Goal: Information Seeking & Learning: Learn about a topic

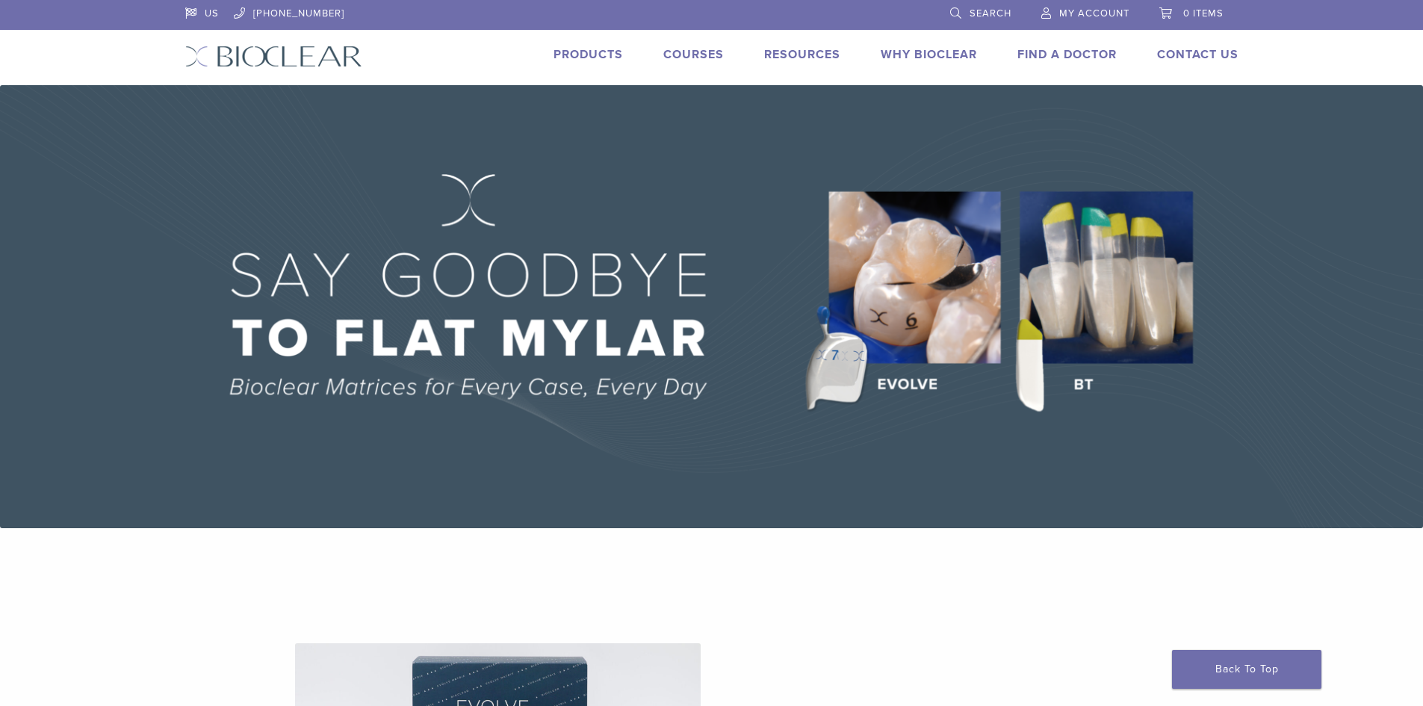
click at [584, 59] on link "Products" at bounding box center [588, 54] width 69 height 15
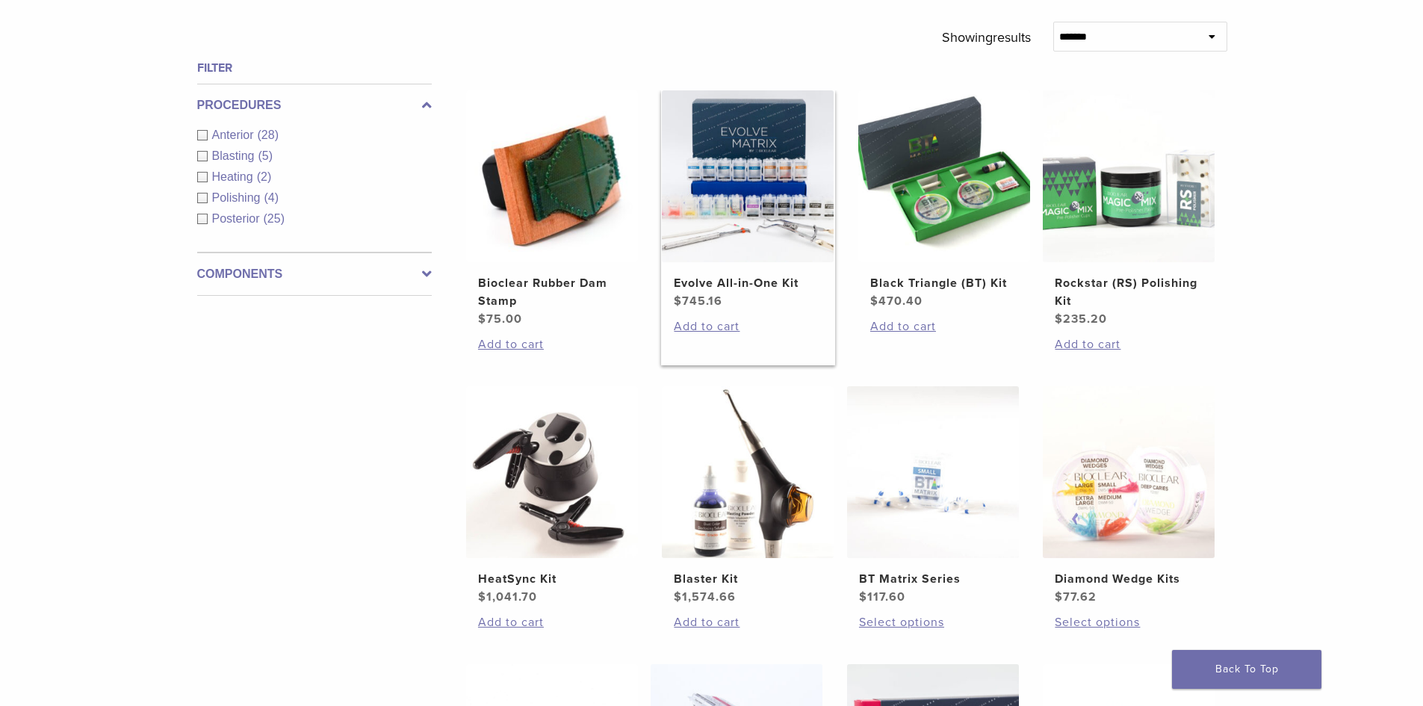
scroll to position [448, 0]
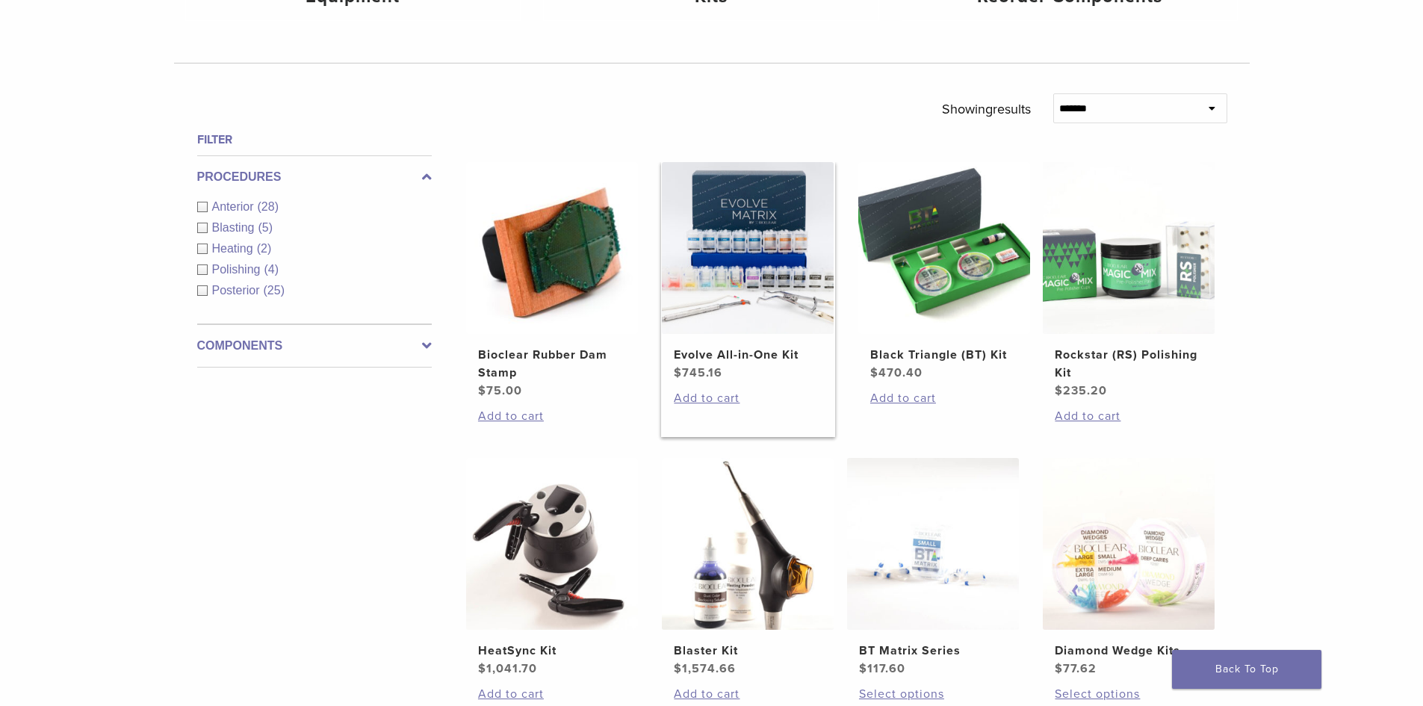
click at [741, 356] on h2 "Evolve All-in-One Kit" at bounding box center [748, 355] width 148 height 18
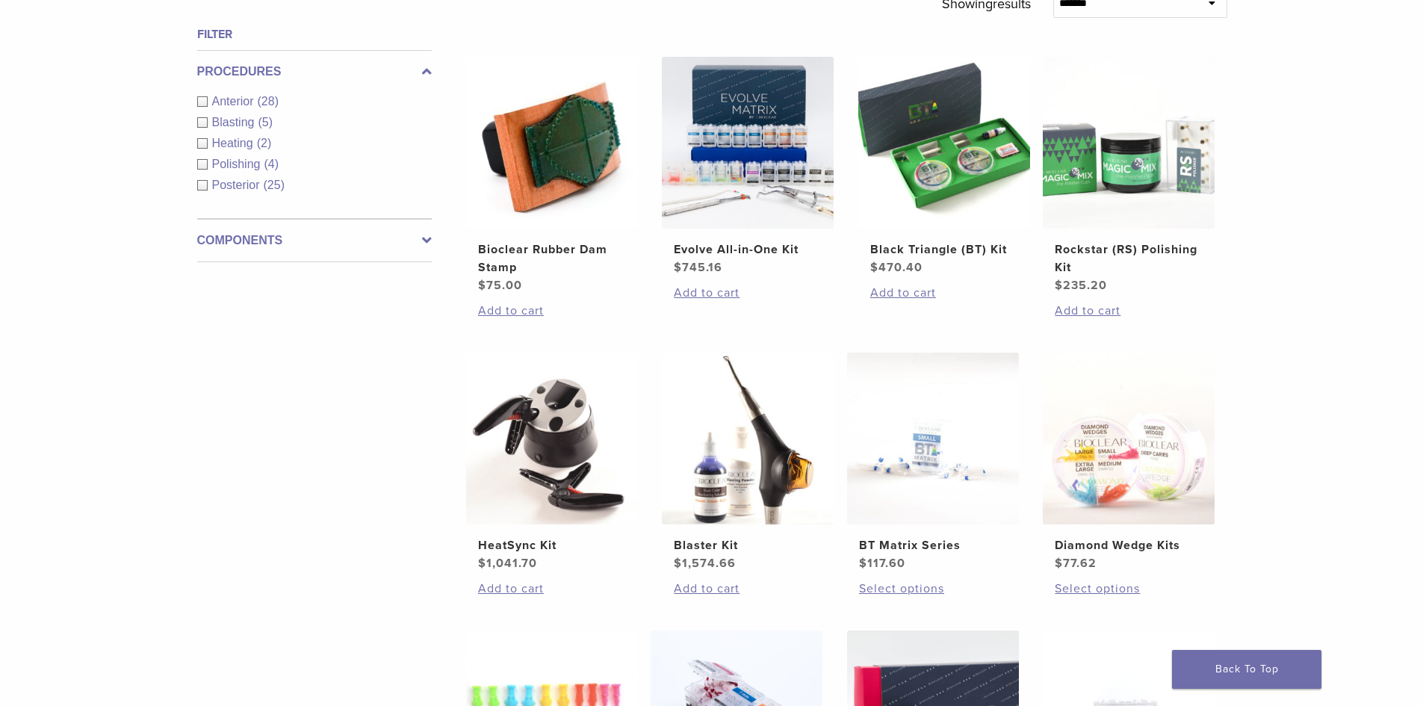
scroll to position [539, 0]
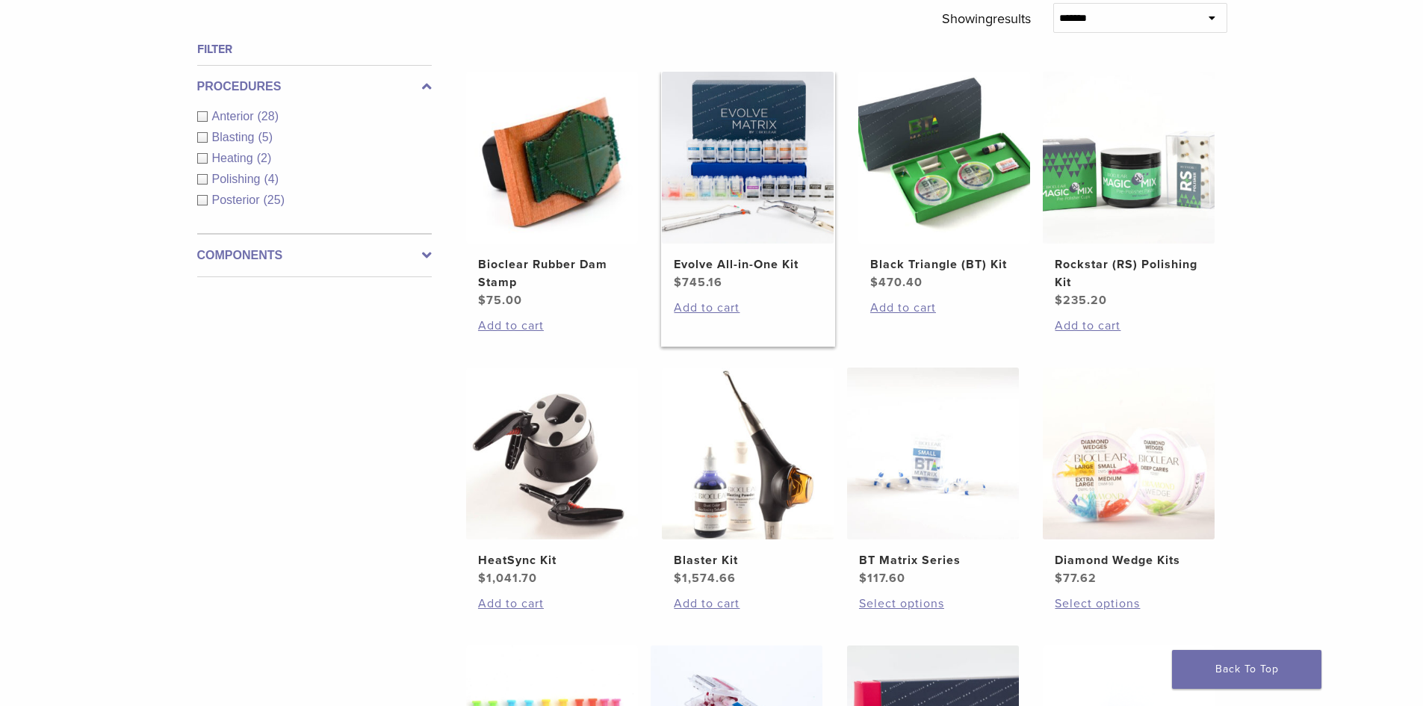
click at [705, 171] on img at bounding box center [748, 158] width 172 height 172
click at [944, 199] on img at bounding box center [945, 158] width 172 height 172
click at [750, 267] on h2 "Evolve All-in-One Kit" at bounding box center [748, 265] width 148 height 18
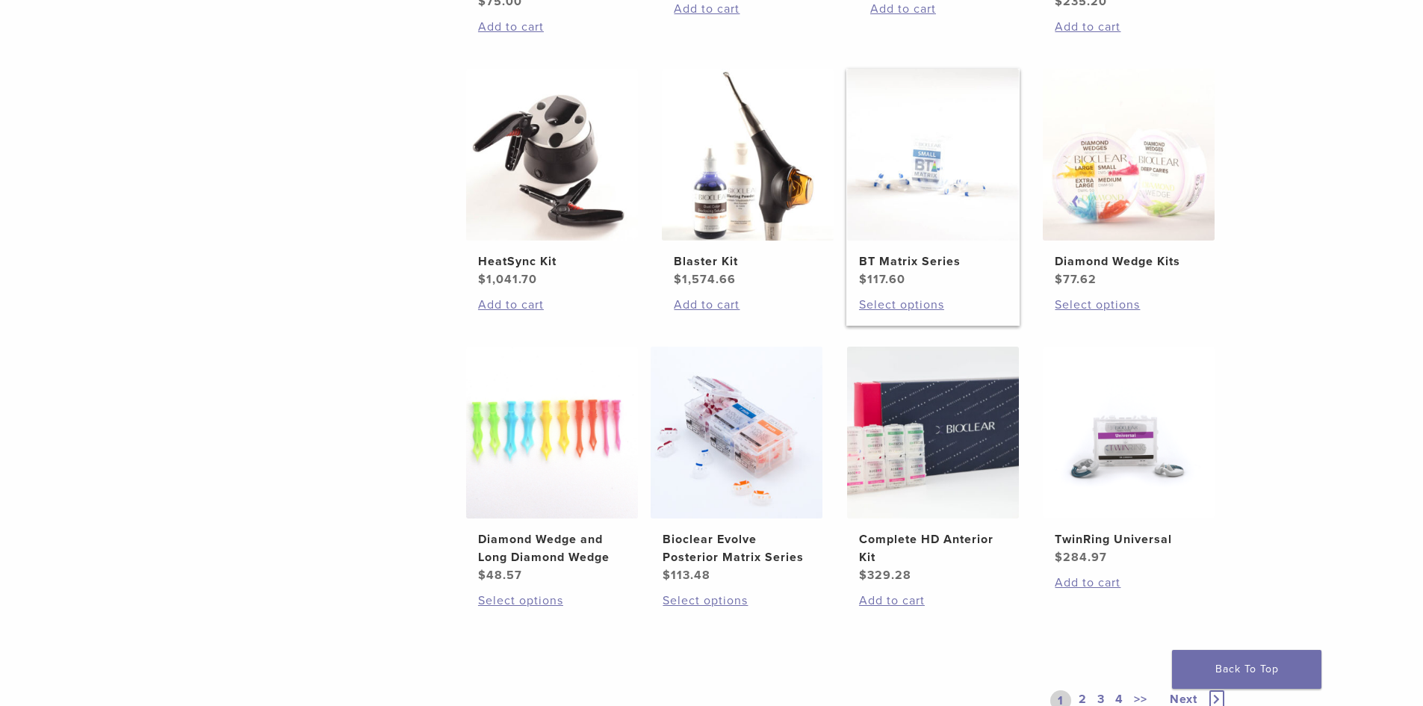
scroll to position [912, 0]
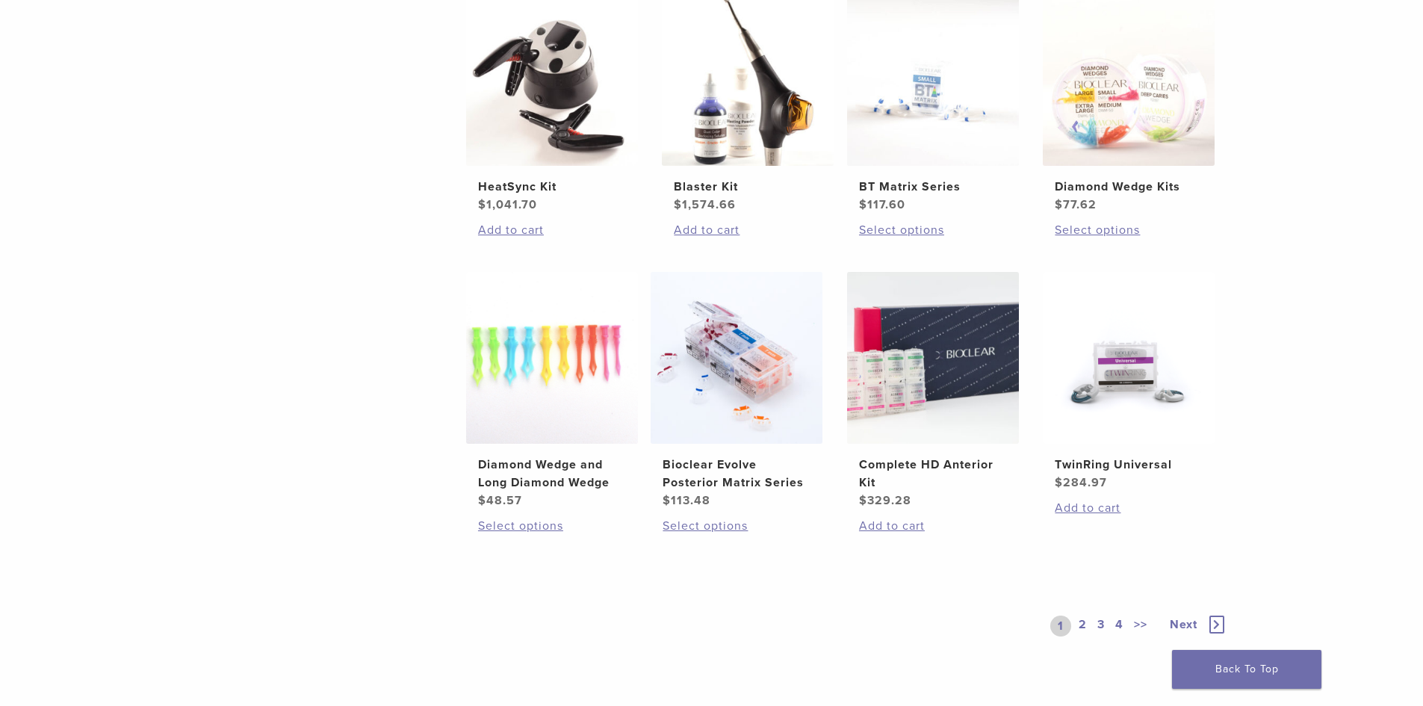
click at [1220, 626] on icon at bounding box center [1217, 625] width 15 height 18
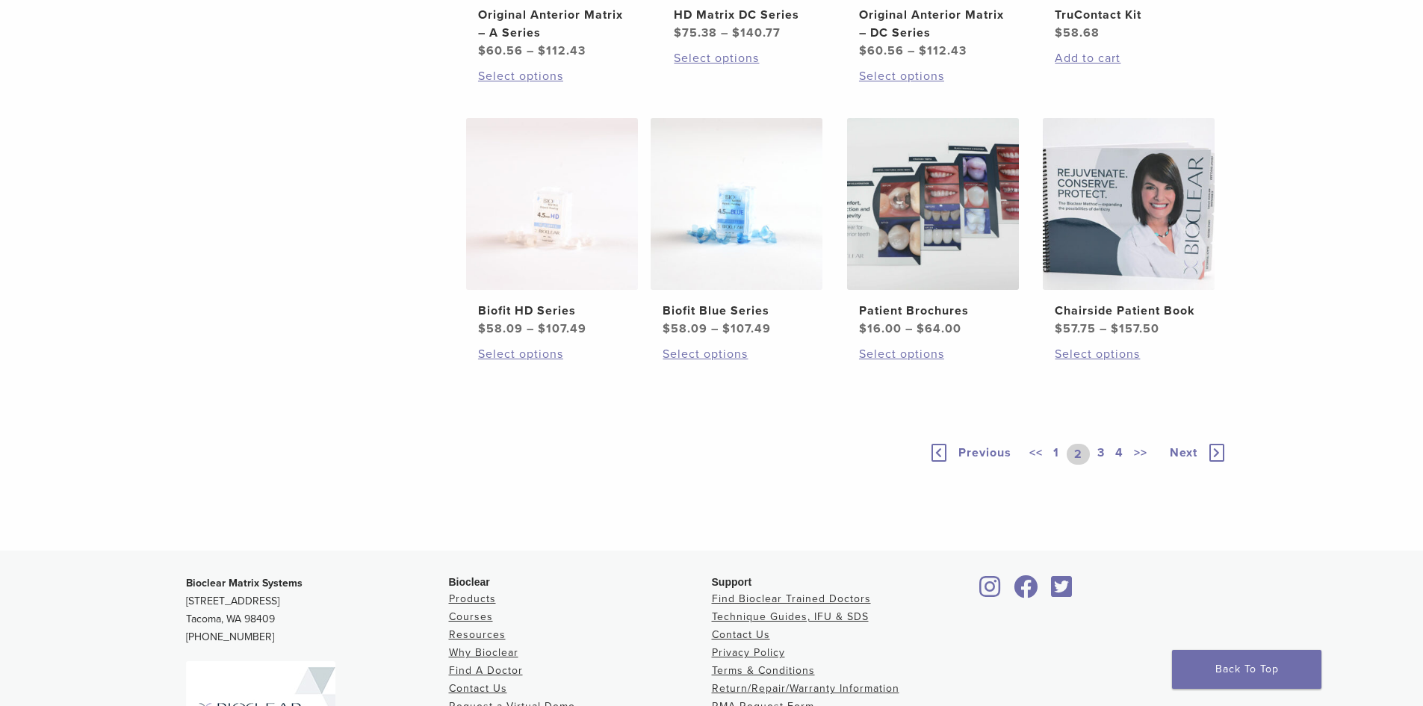
click at [932, 462] on icon at bounding box center [939, 453] width 15 height 18
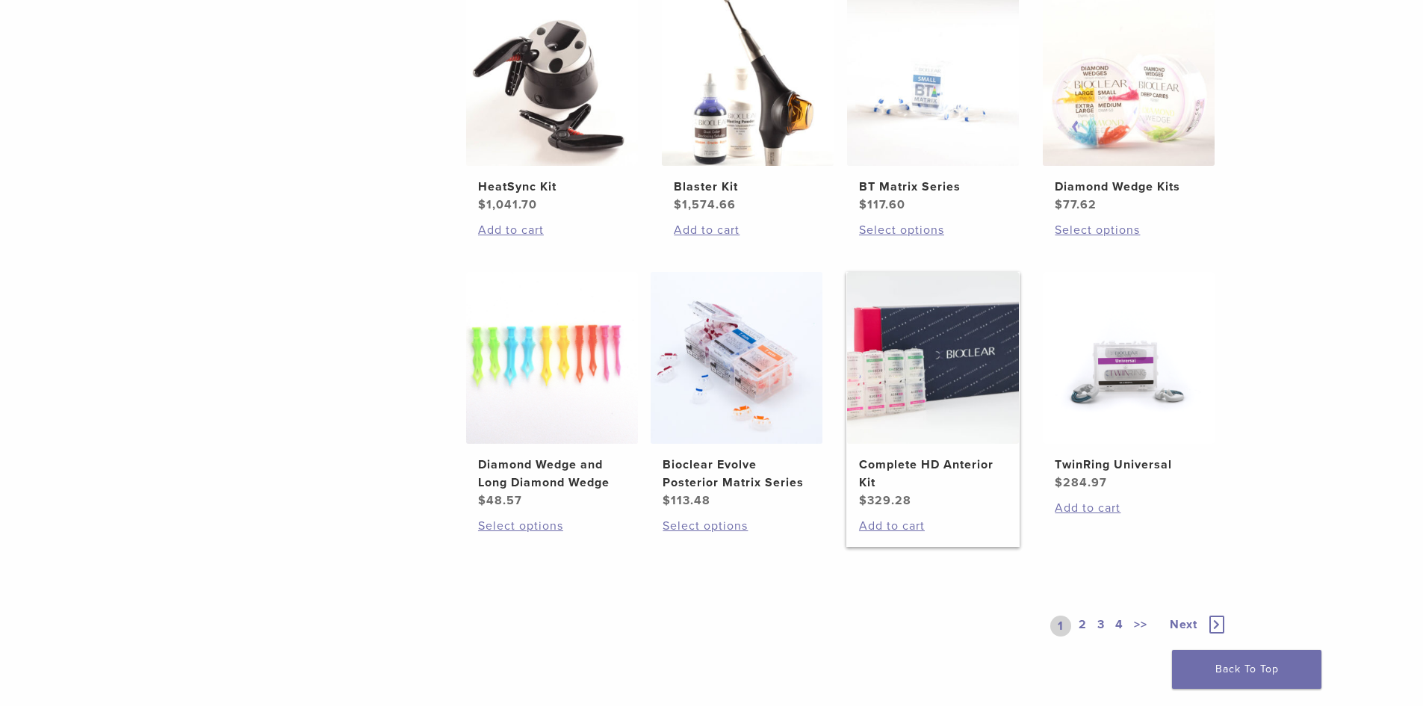
click at [900, 470] on h2 "Complete HD Anterior Kit" at bounding box center [933, 474] width 148 height 36
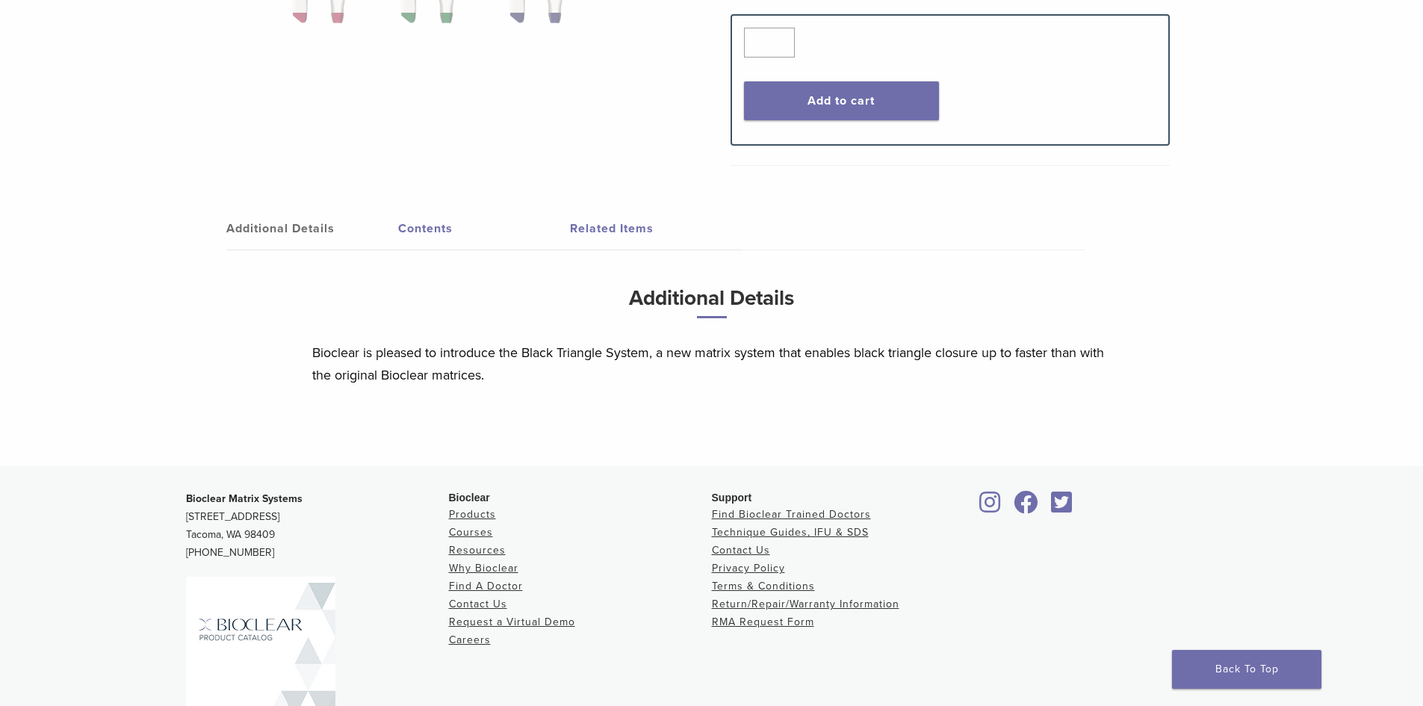
scroll to position [781, 0]
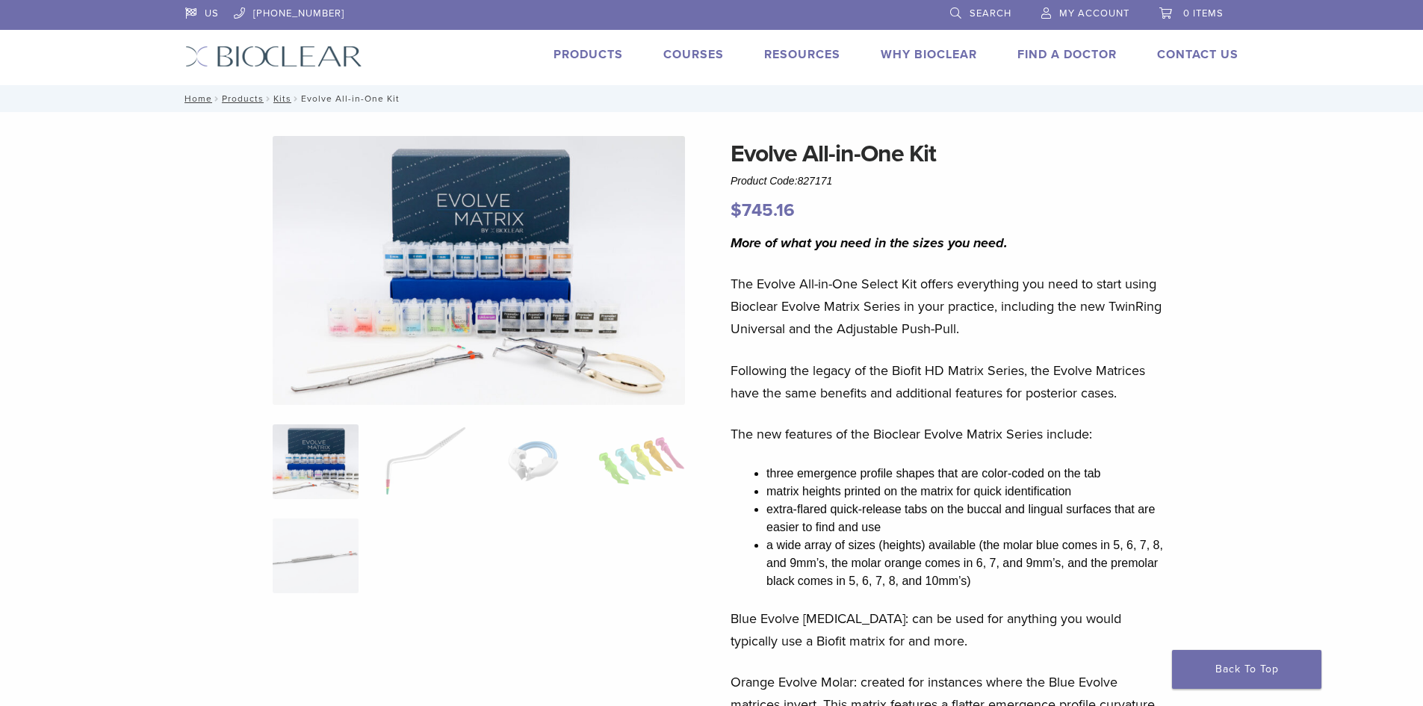
click at [457, 341] on img at bounding box center [479, 270] width 412 height 269
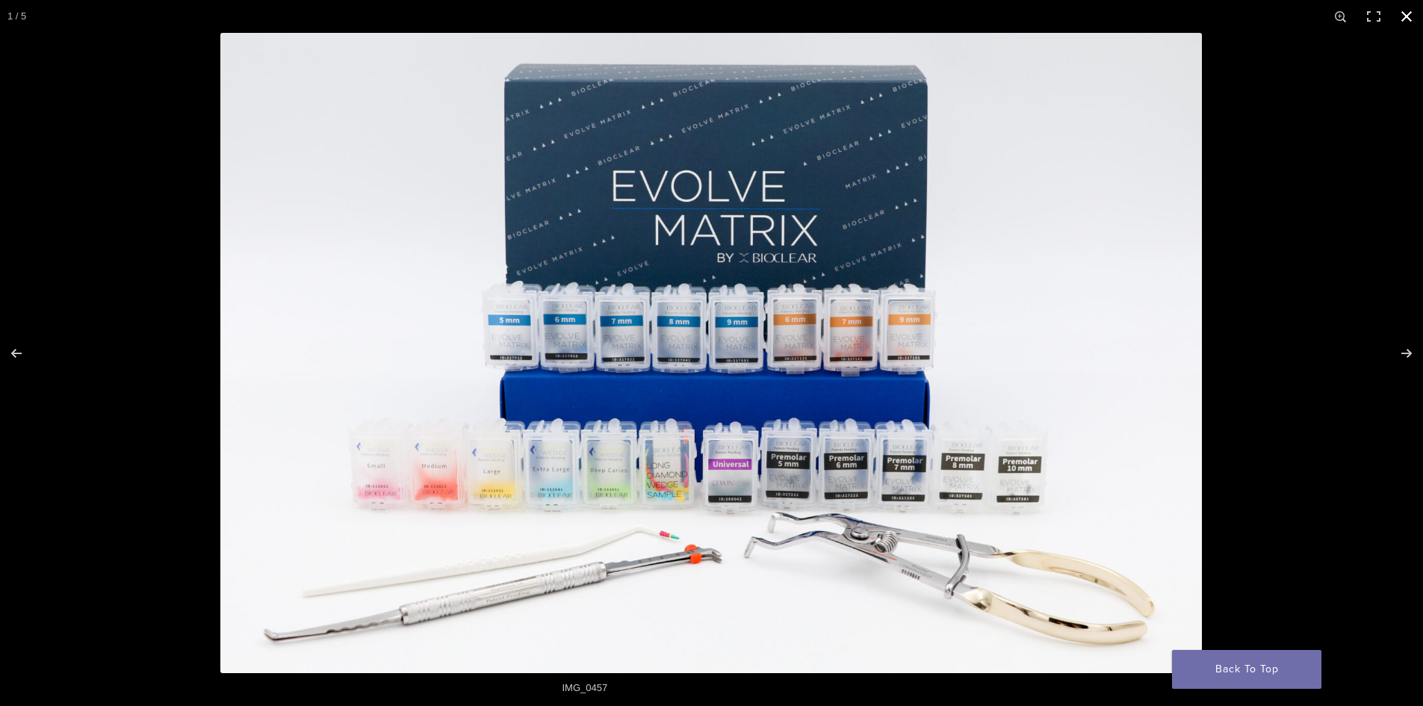
click at [1409, 11] on button "Close (Esc)" at bounding box center [1406, 16] width 33 height 33
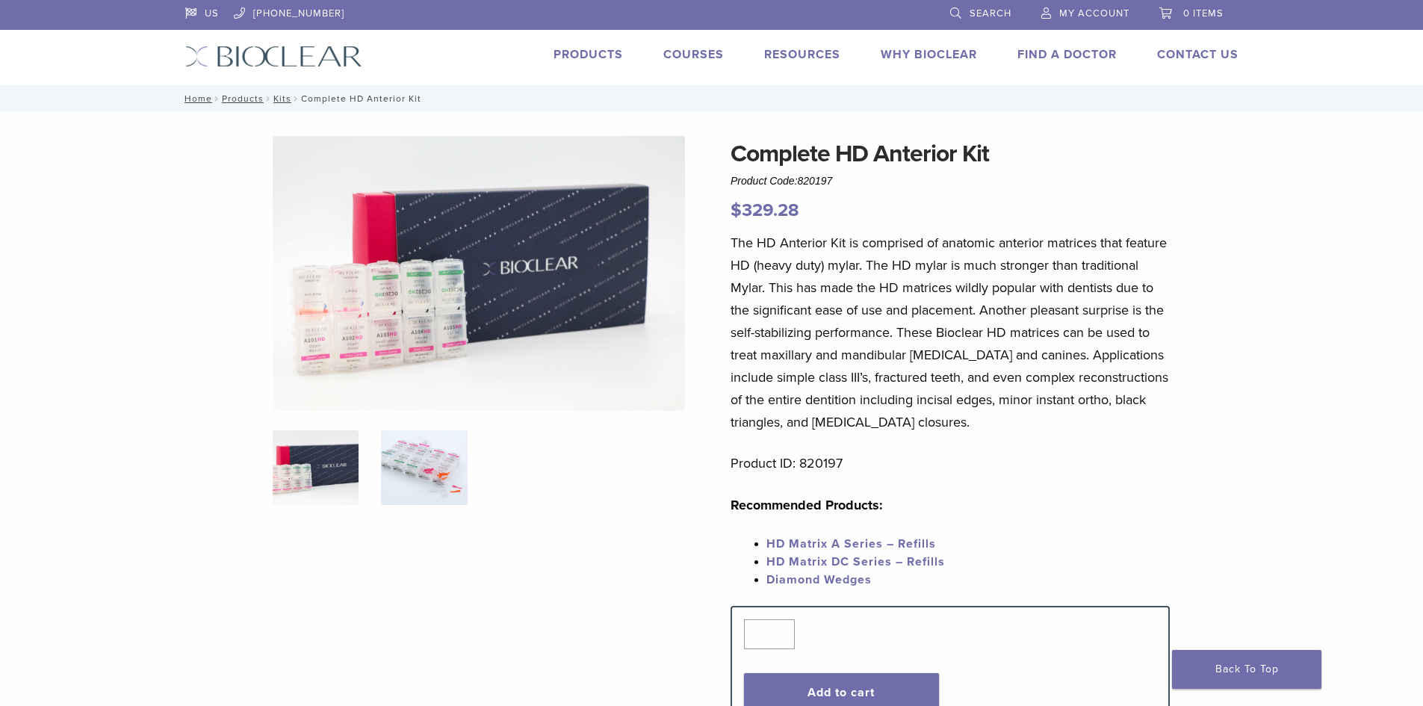
click at [436, 471] on img at bounding box center [424, 467] width 86 height 75
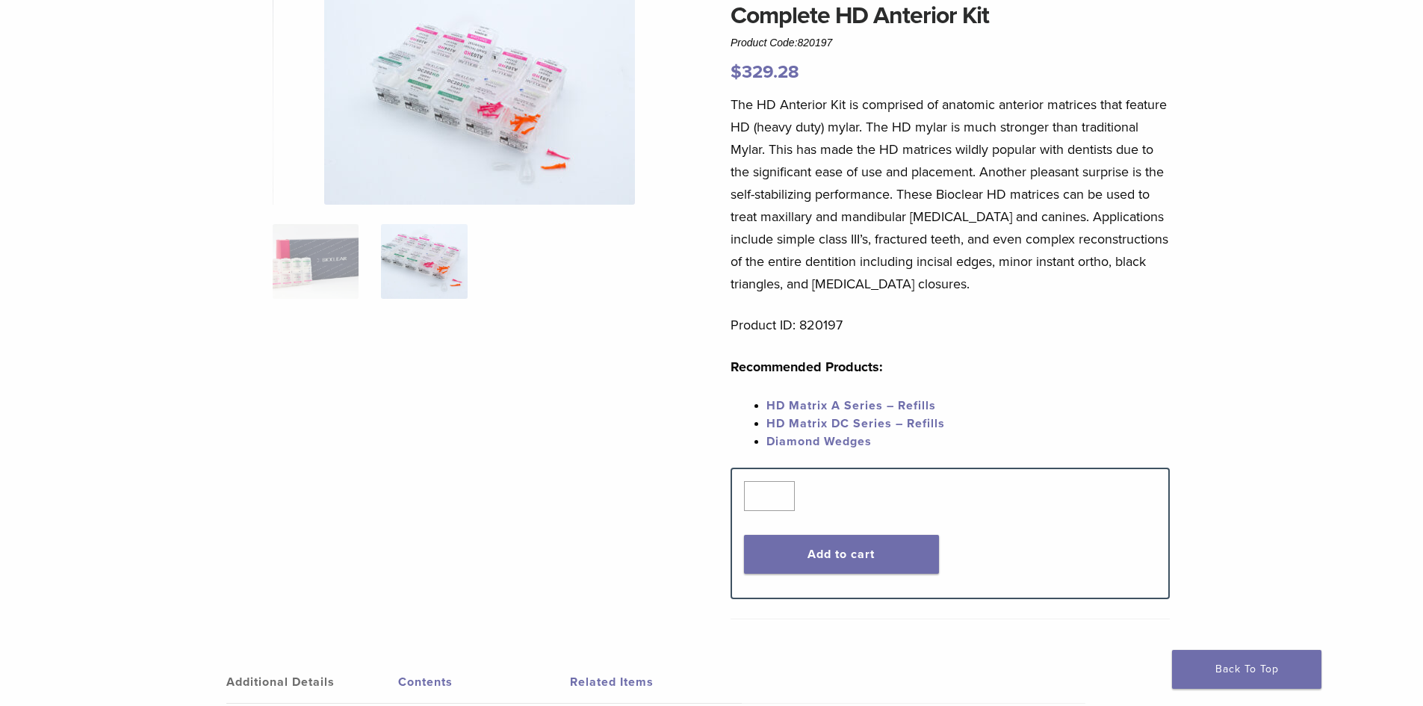
scroll to position [149, 0]
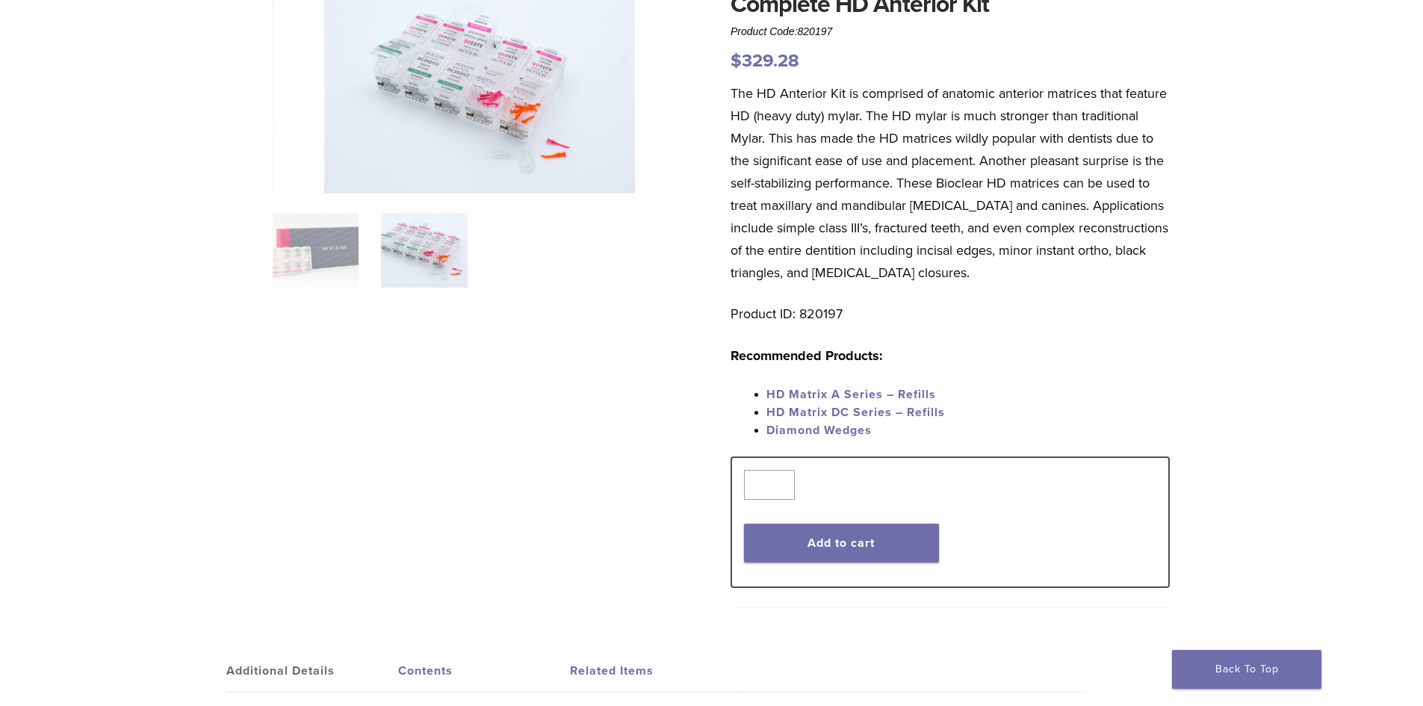
click at [416, 265] on img at bounding box center [424, 250] width 86 height 75
click at [285, 250] on img at bounding box center [316, 250] width 86 height 75
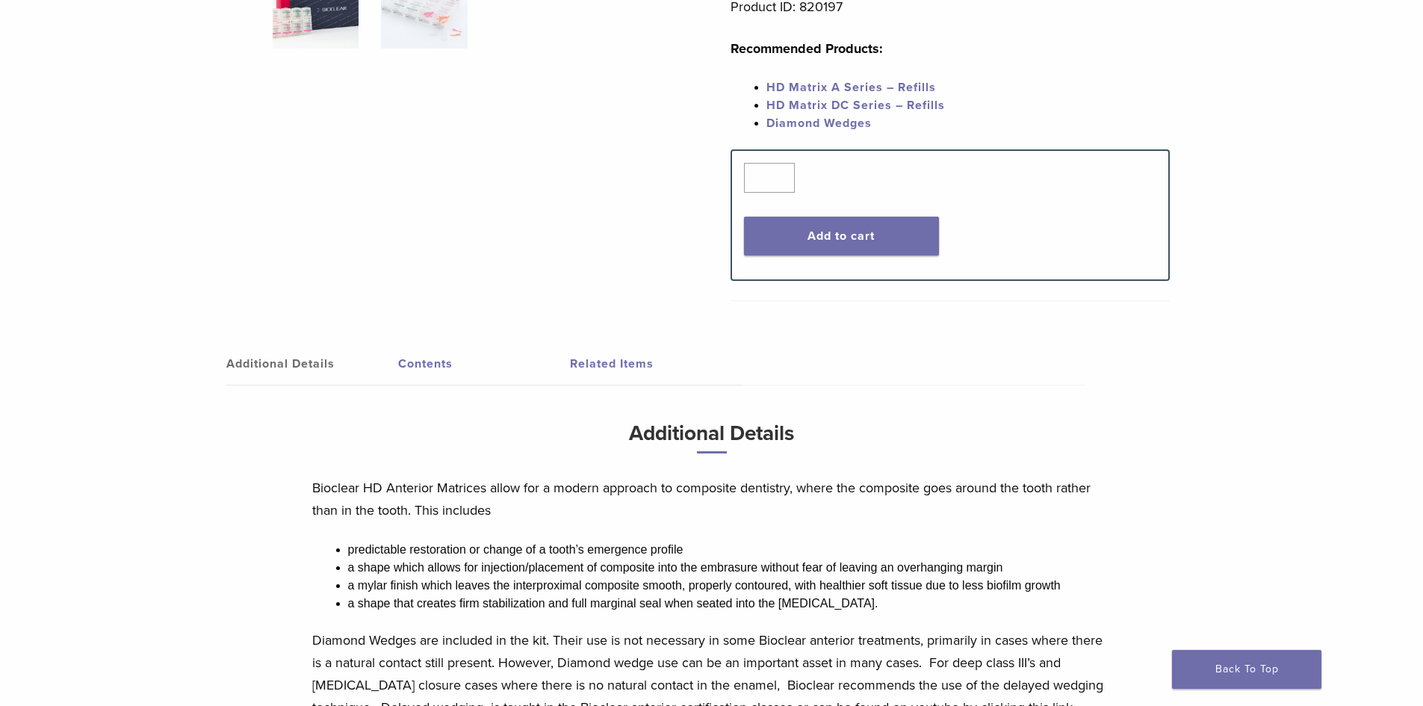
scroll to position [747, 0]
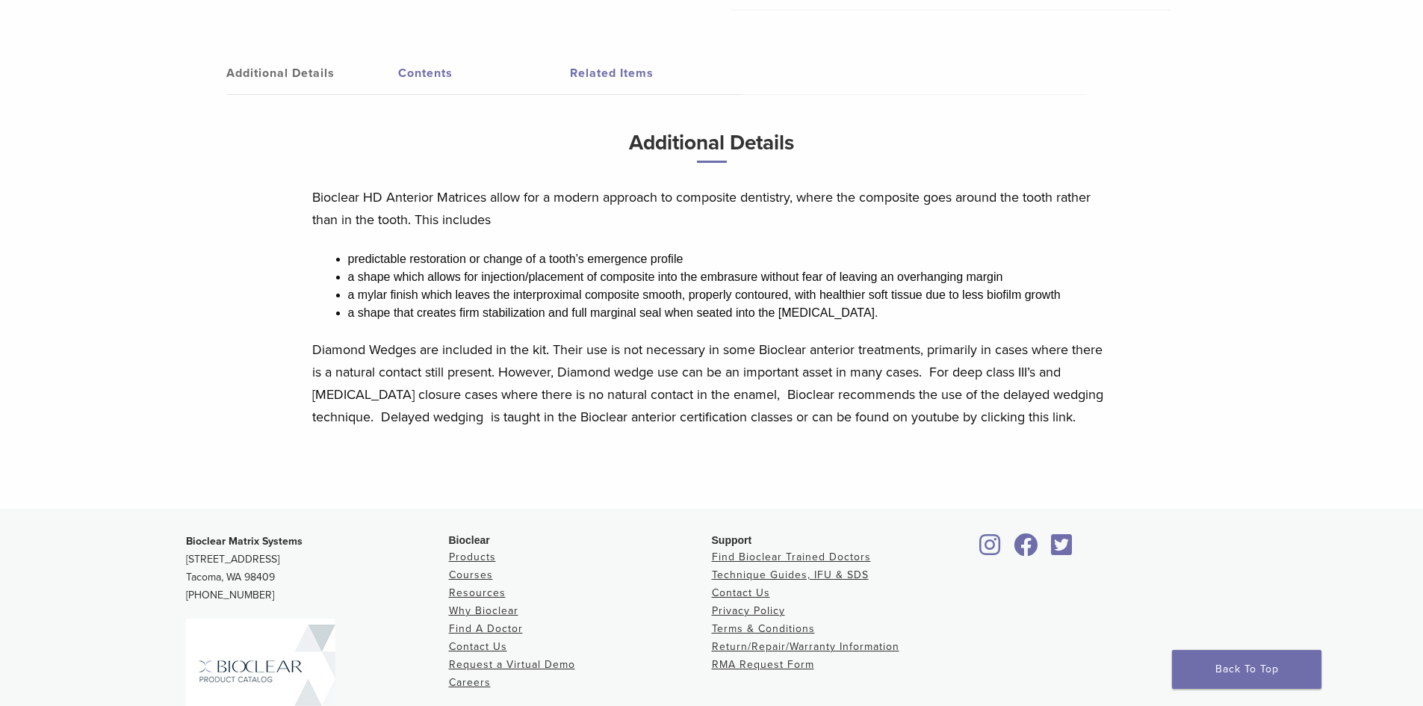
click at [443, 75] on link "Contents" at bounding box center [484, 73] width 172 height 42
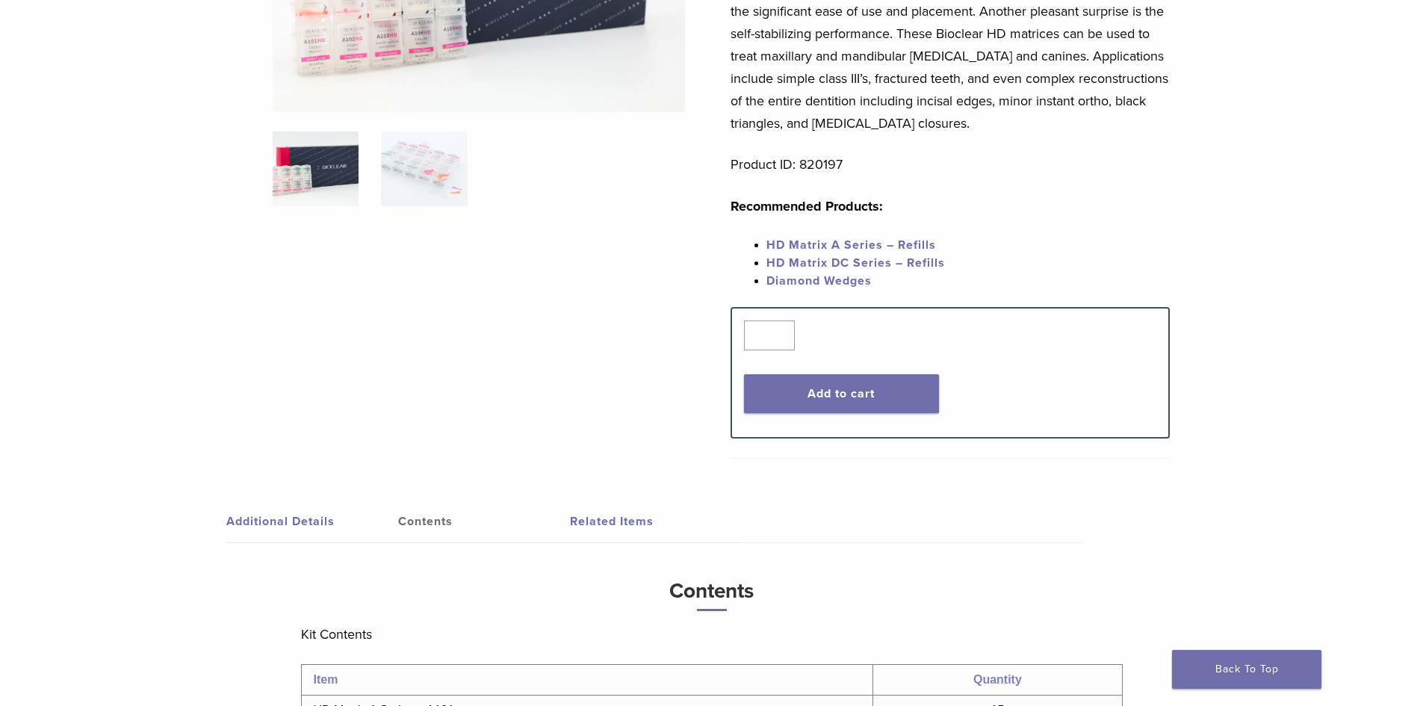
scroll to position [0, 0]
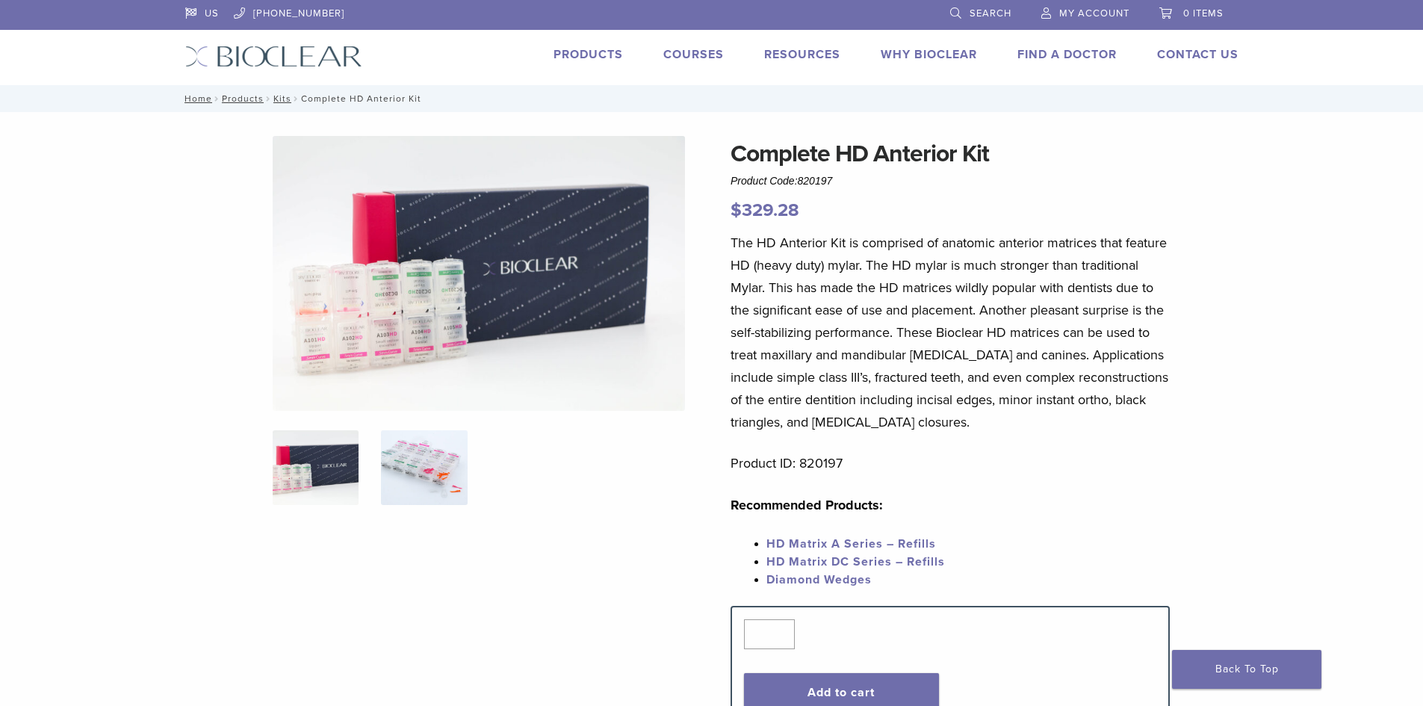
click at [457, 486] on img at bounding box center [424, 467] width 86 height 75
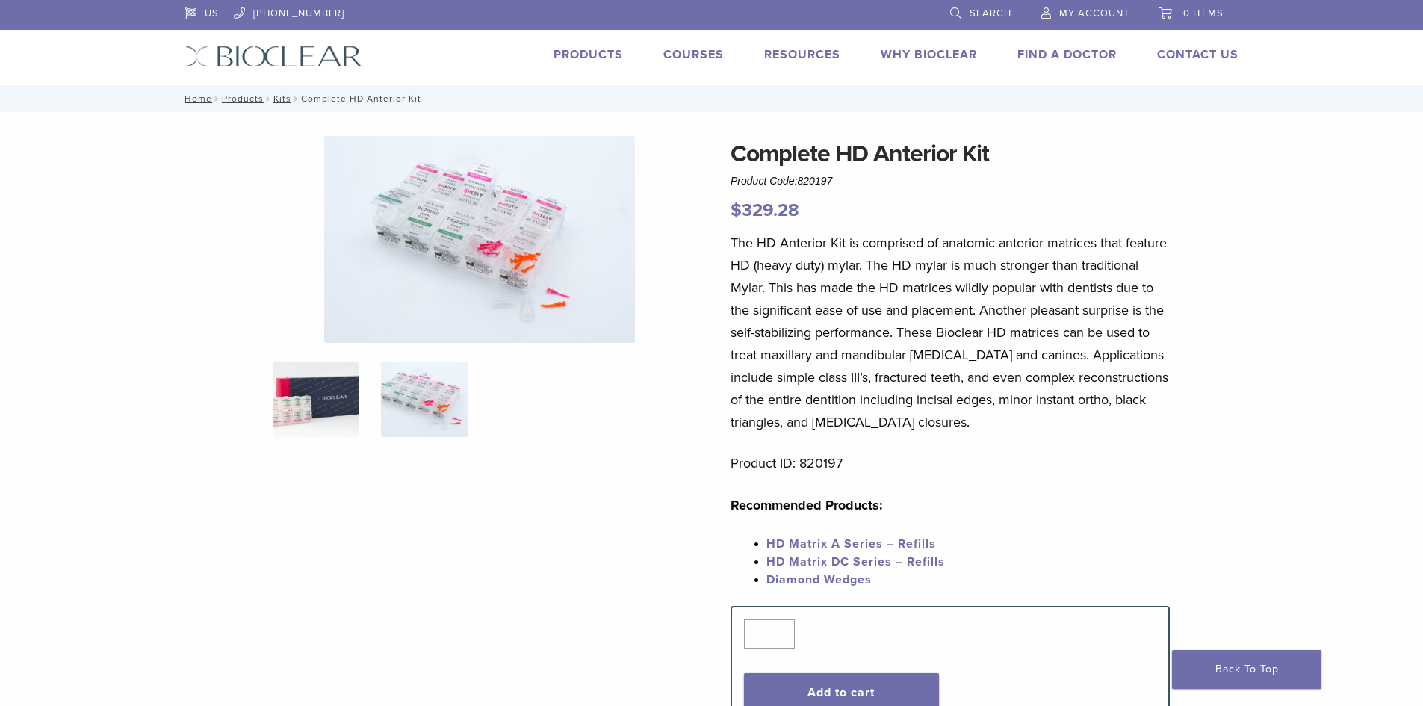
click at [327, 398] on img at bounding box center [316, 399] width 86 height 75
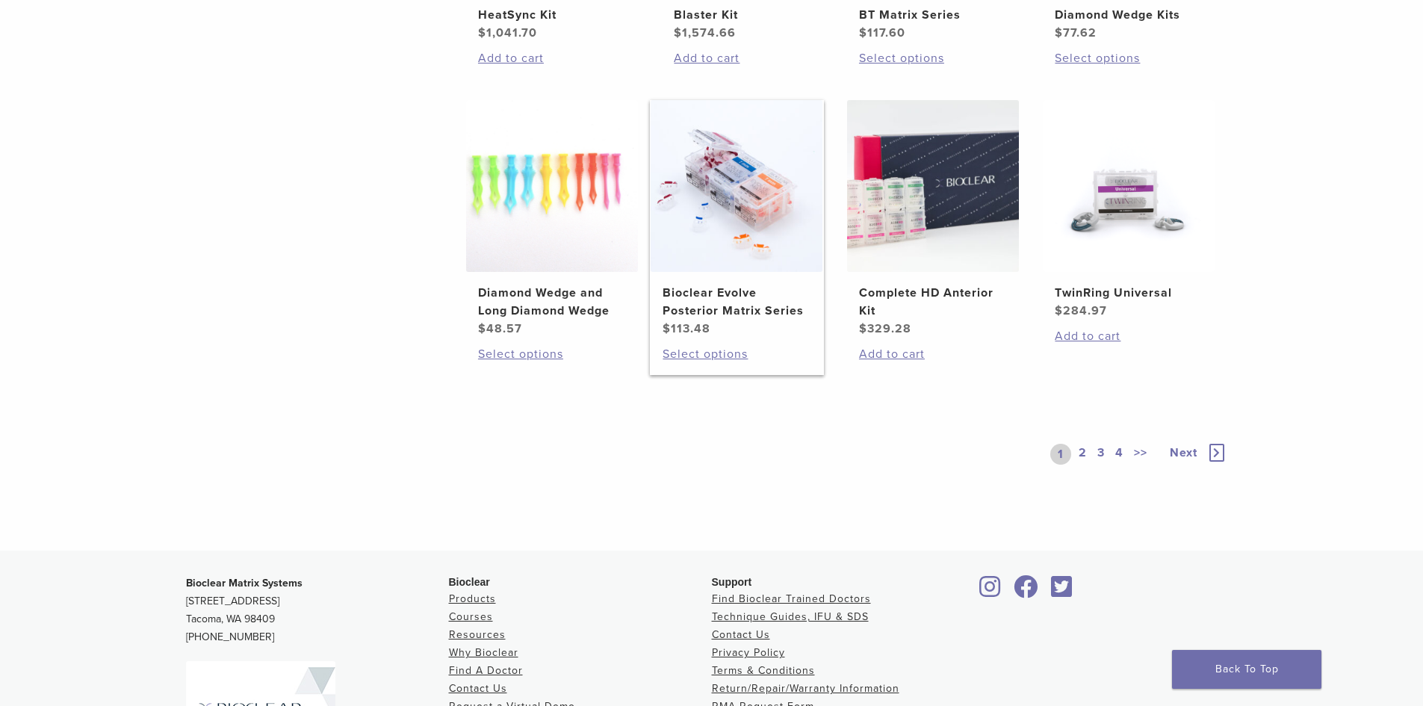
scroll to position [912, 0]
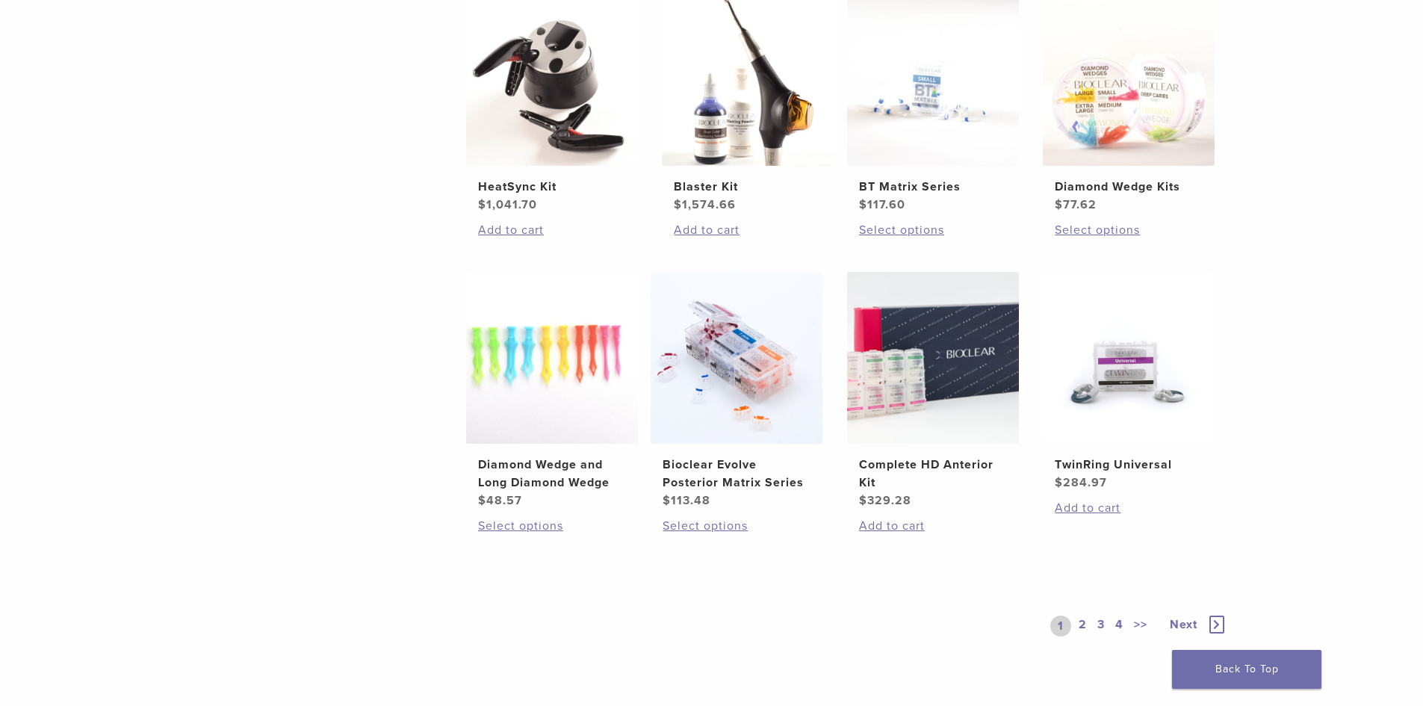
click at [1083, 623] on link "2" at bounding box center [1083, 626] width 14 height 21
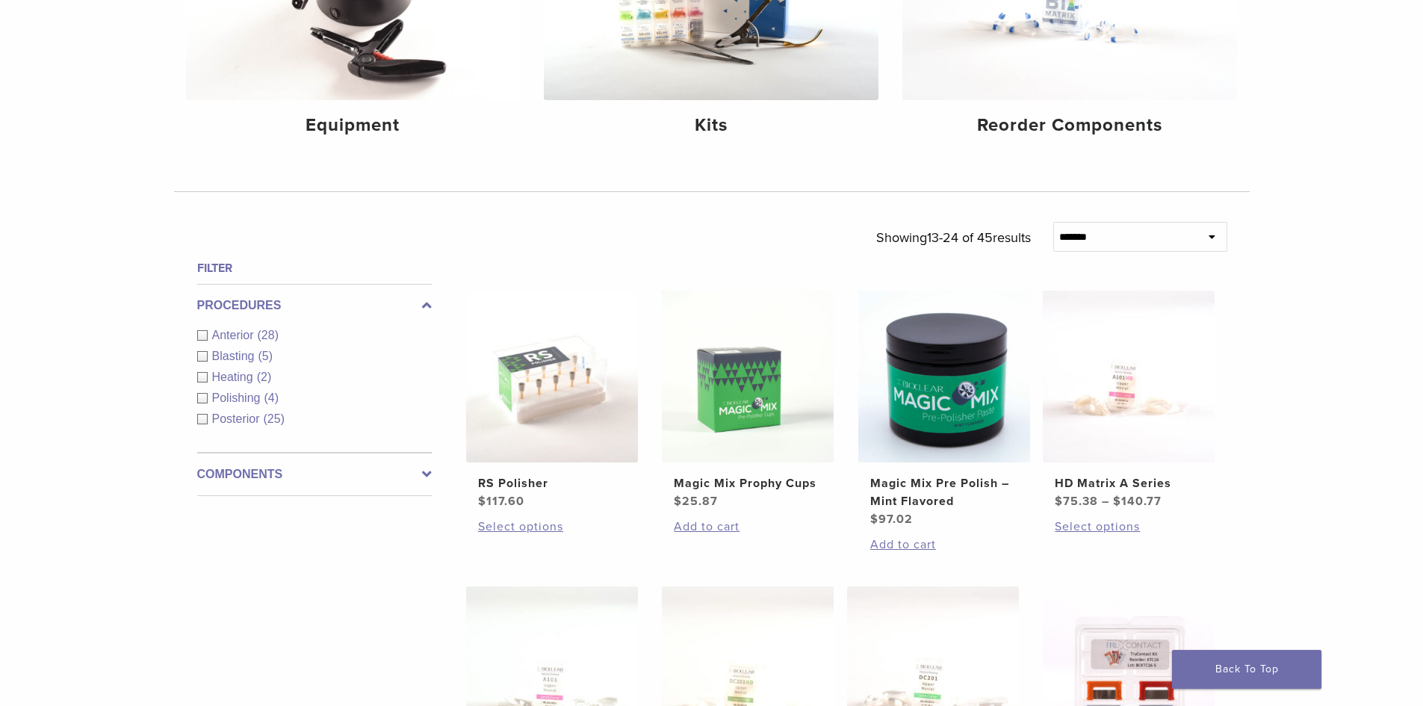
scroll to position [165, 0]
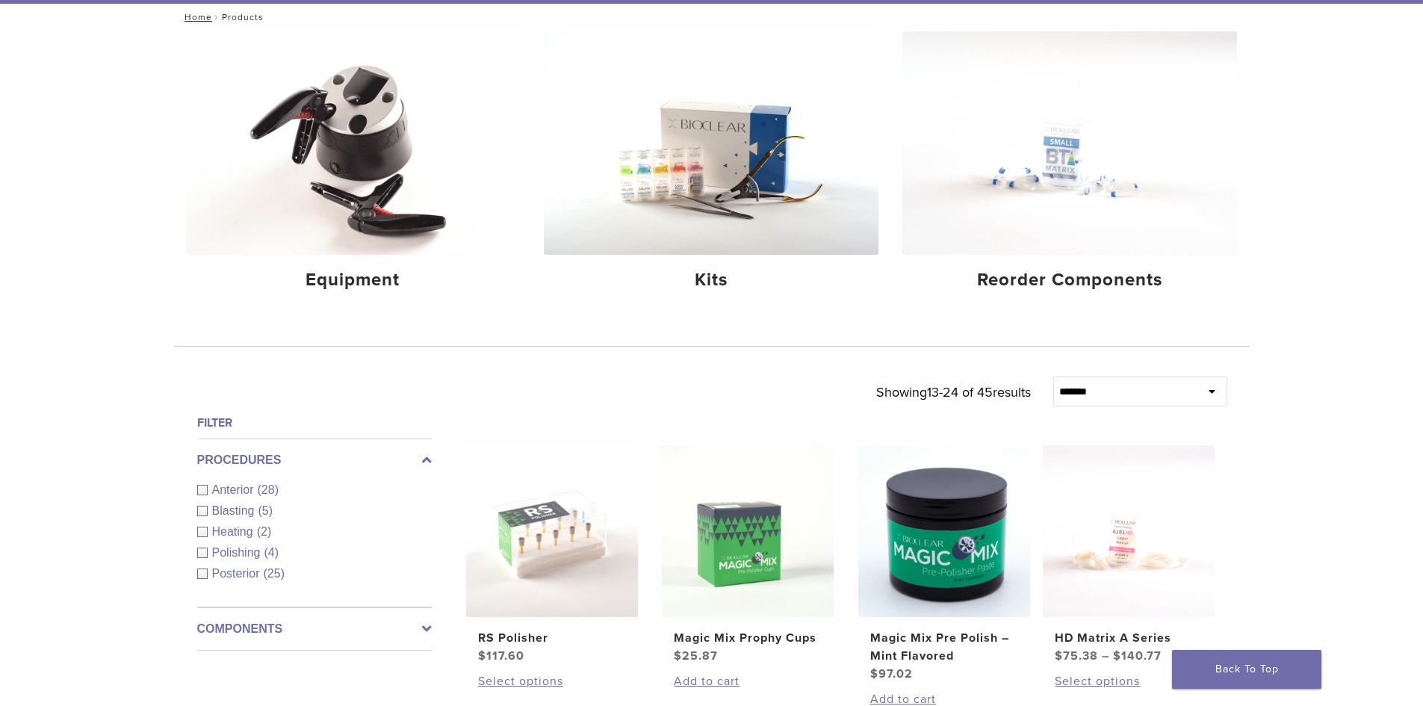
click at [204, 489] on div "Anterior (28)" at bounding box center [314, 490] width 235 height 18
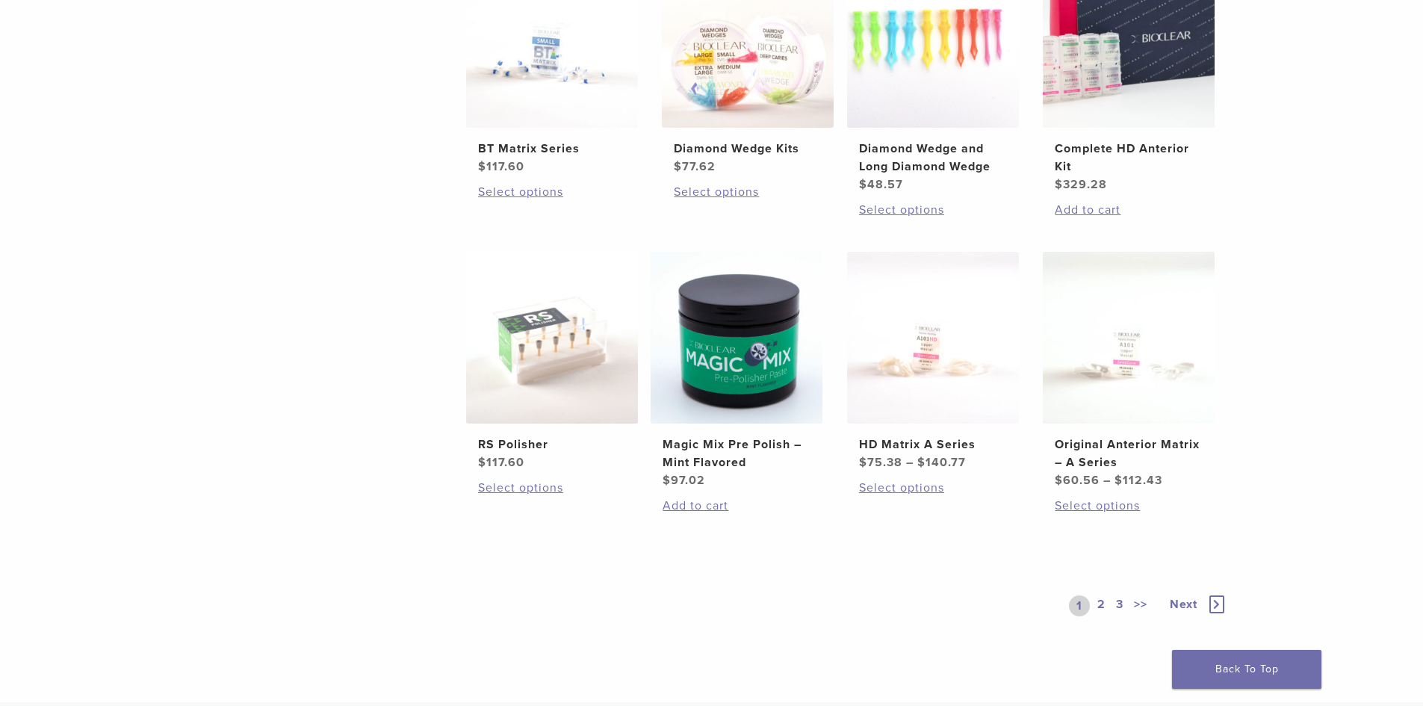
scroll to position [987, 0]
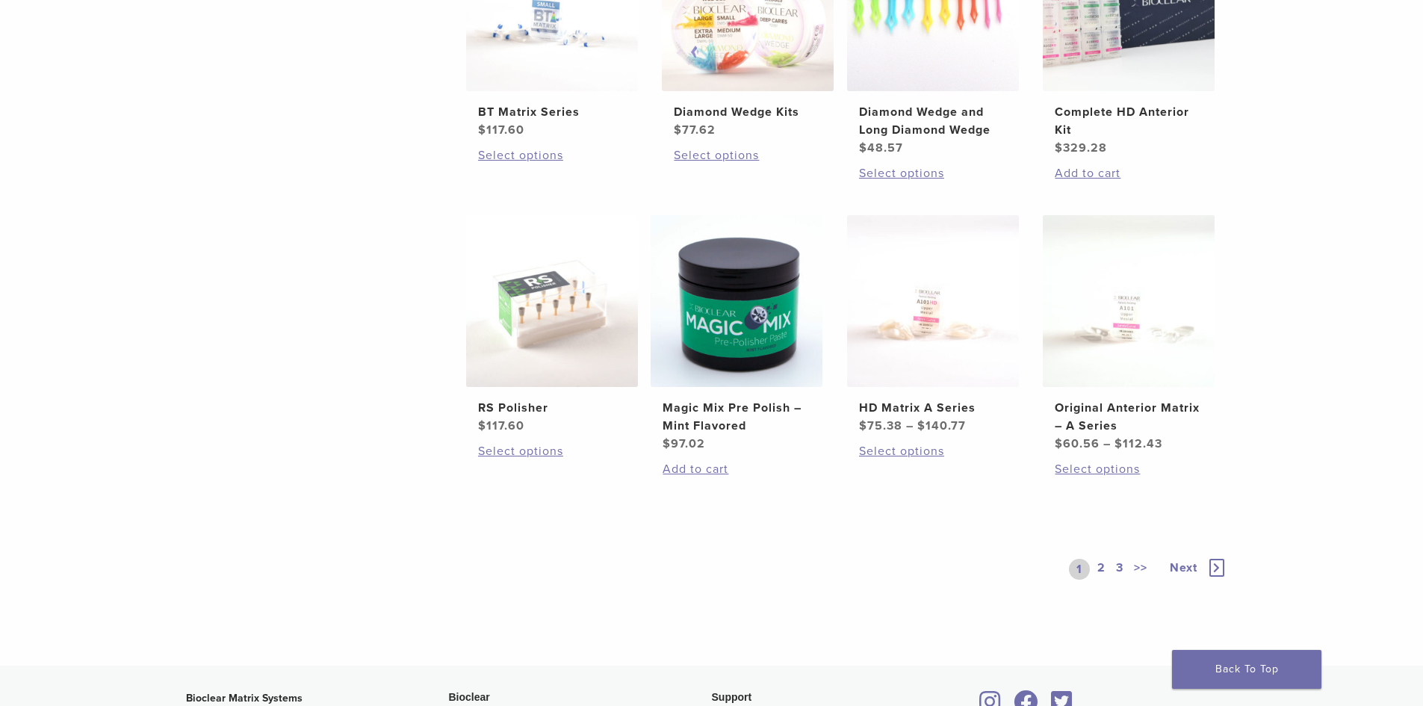
click at [1101, 566] on link "2" at bounding box center [1102, 569] width 14 height 21
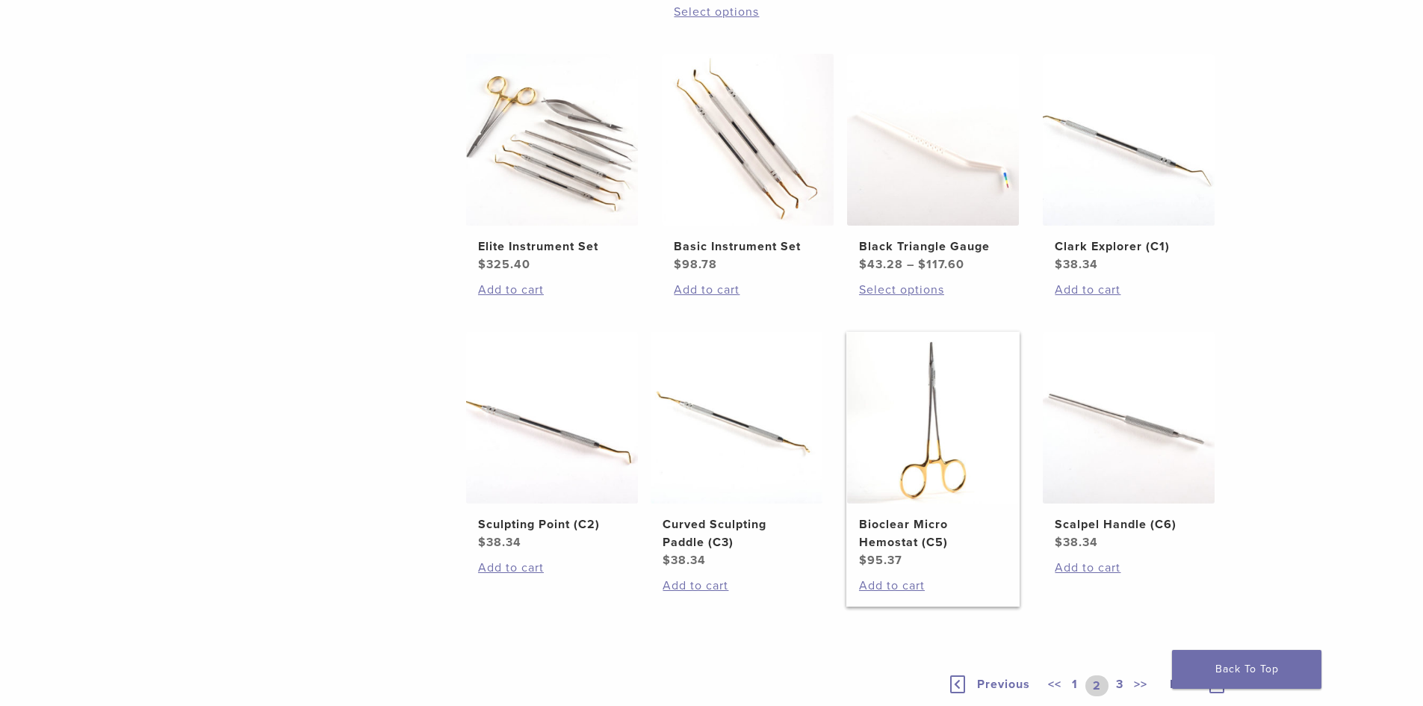
scroll to position [1062, 0]
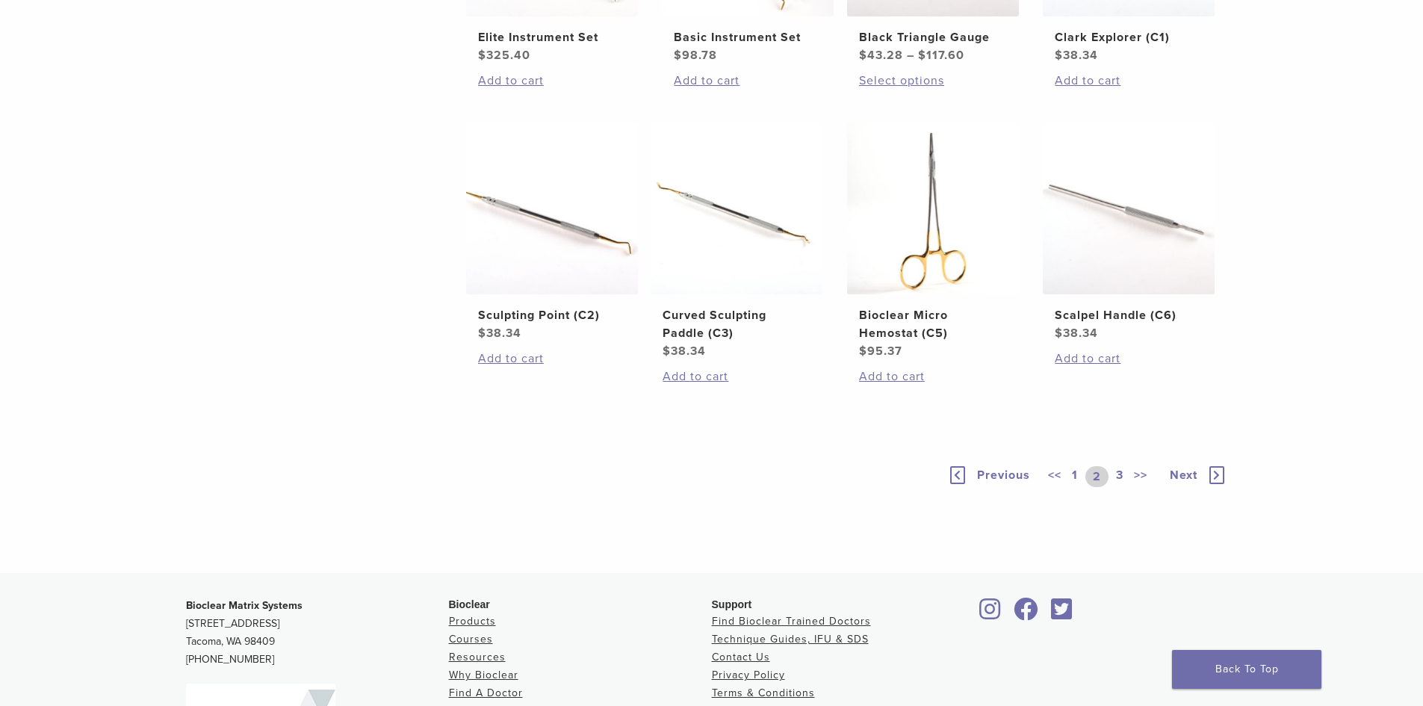
click at [1119, 477] on link "3" at bounding box center [1119, 476] width 13 height 21
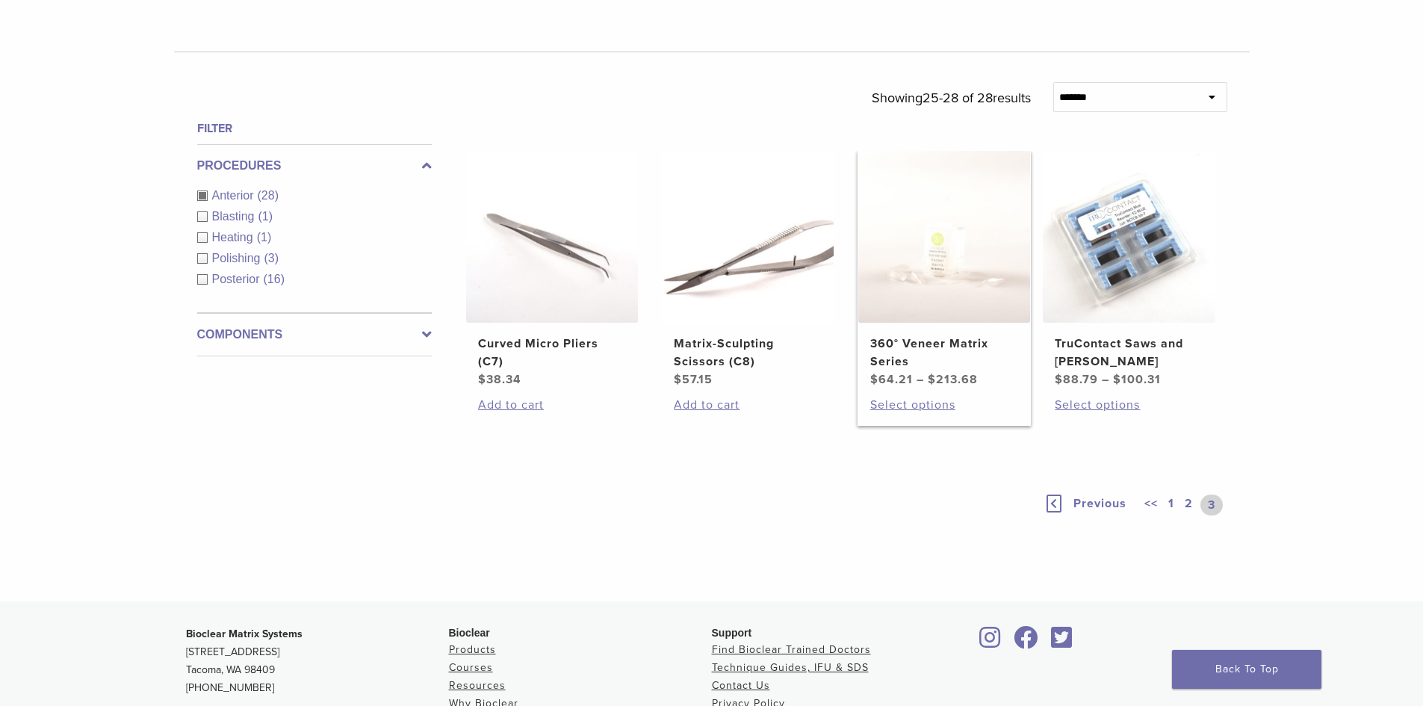
scroll to position [488, 0]
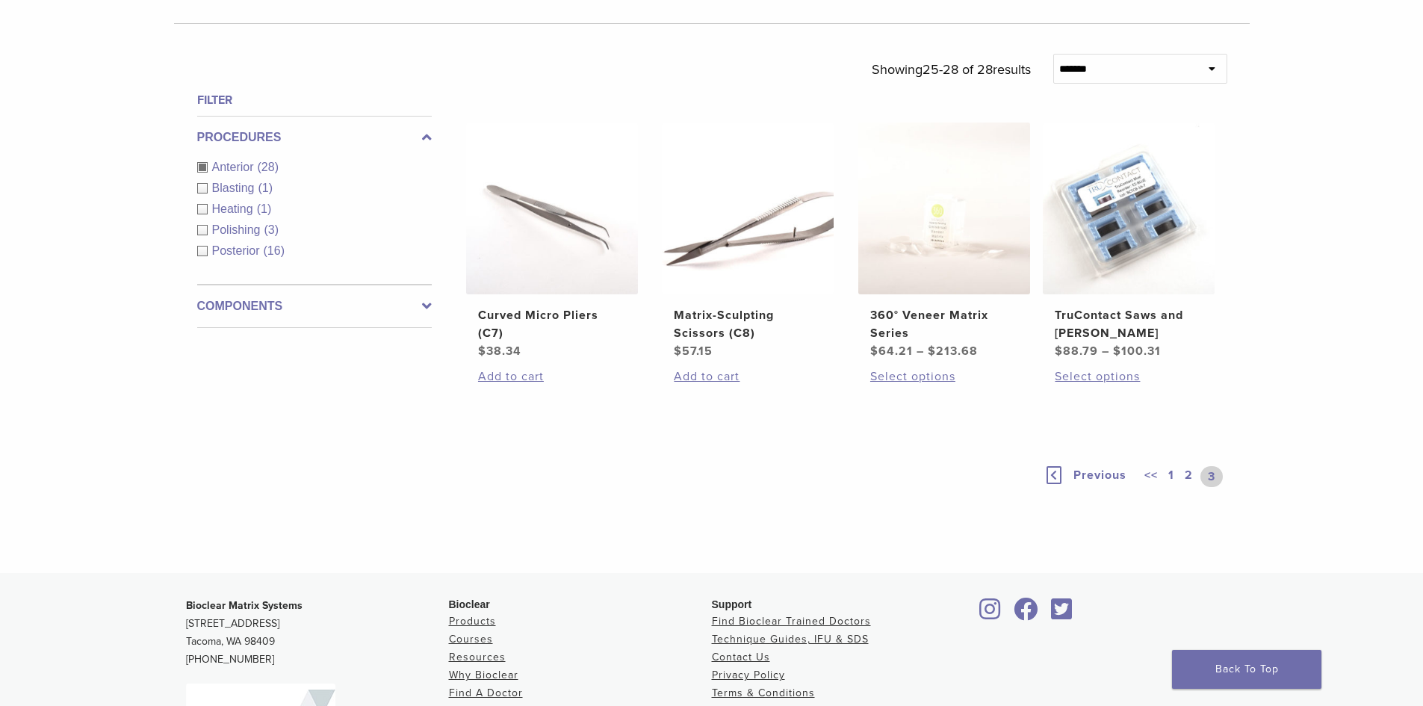
click at [1175, 476] on link "1" at bounding box center [1172, 476] width 12 height 21
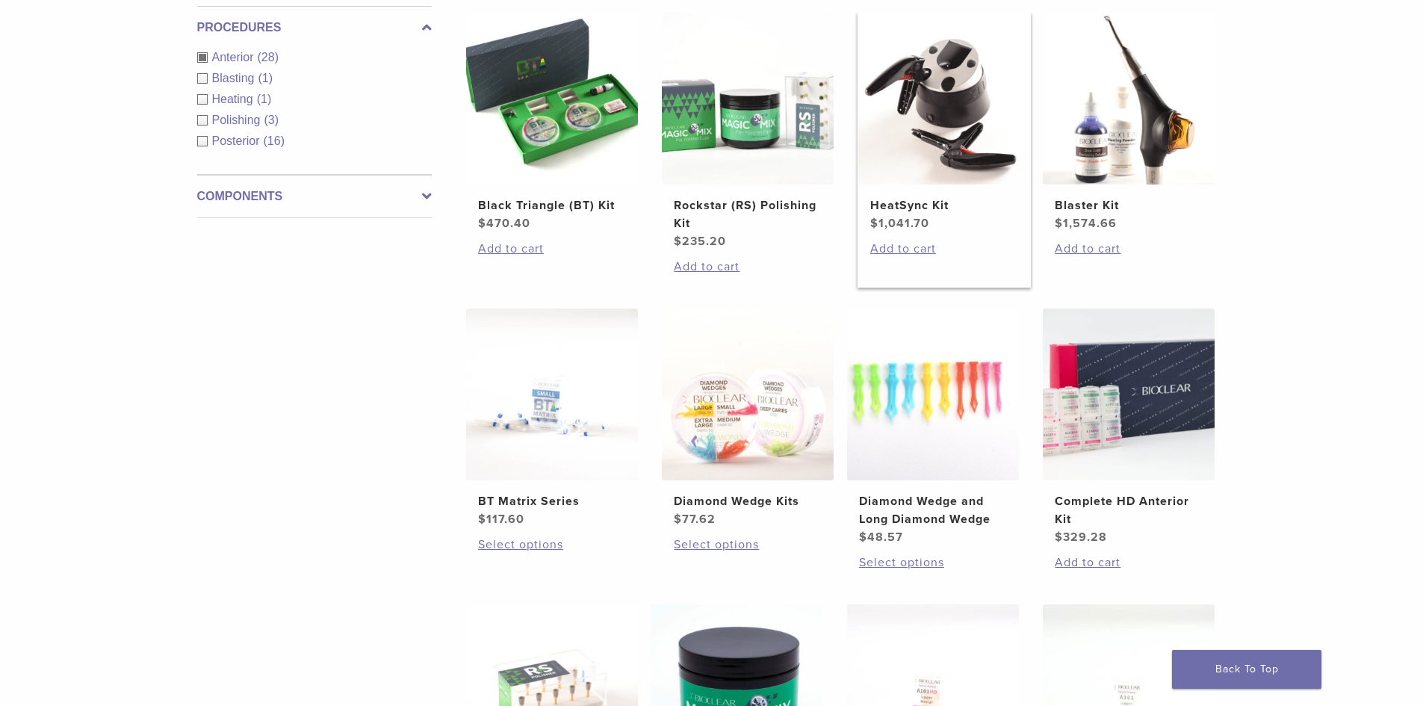
scroll to position [637, 0]
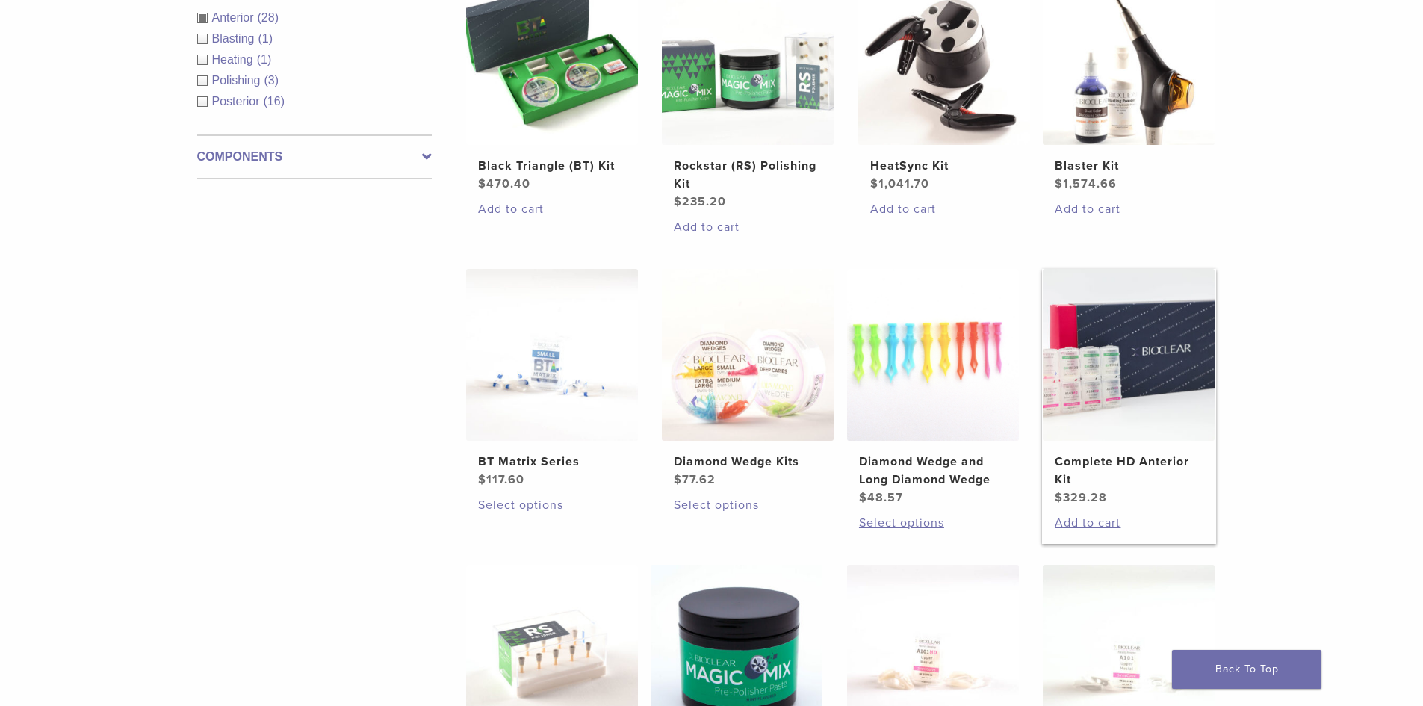
click at [1110, 446] on link "Complete HD Anterior Kit $ 329.28" at bounding box center [1129, 388] width 174 height 238
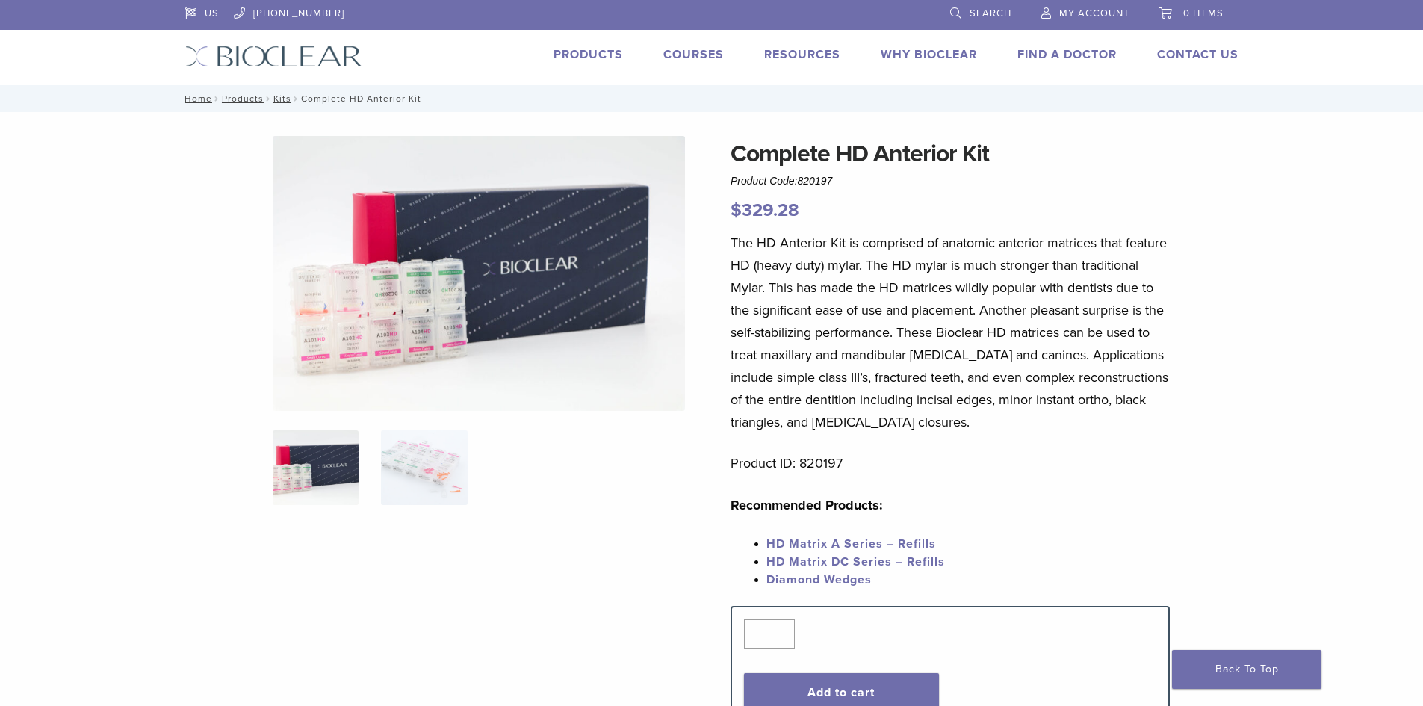
scroll to position [75, 0]
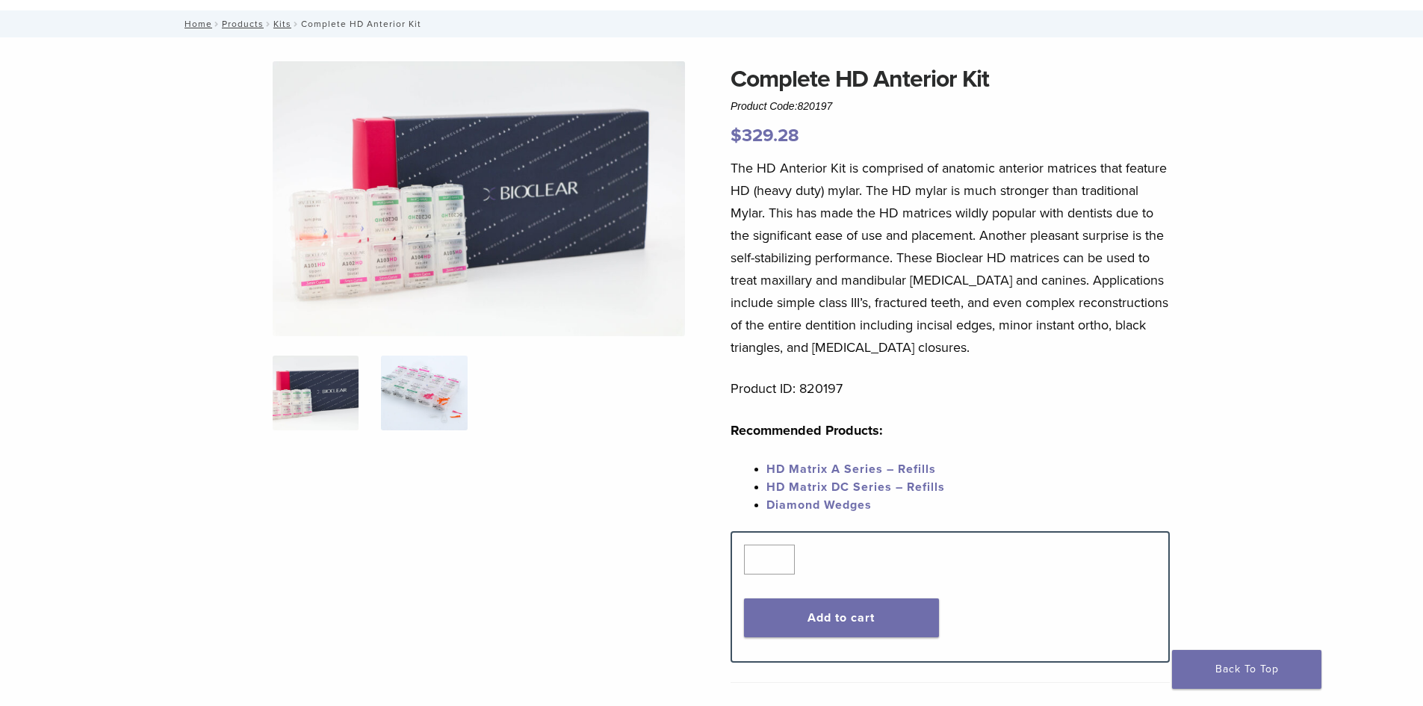
click at [418, 394] on img at bounding box center [424, 393] width 86 height 75
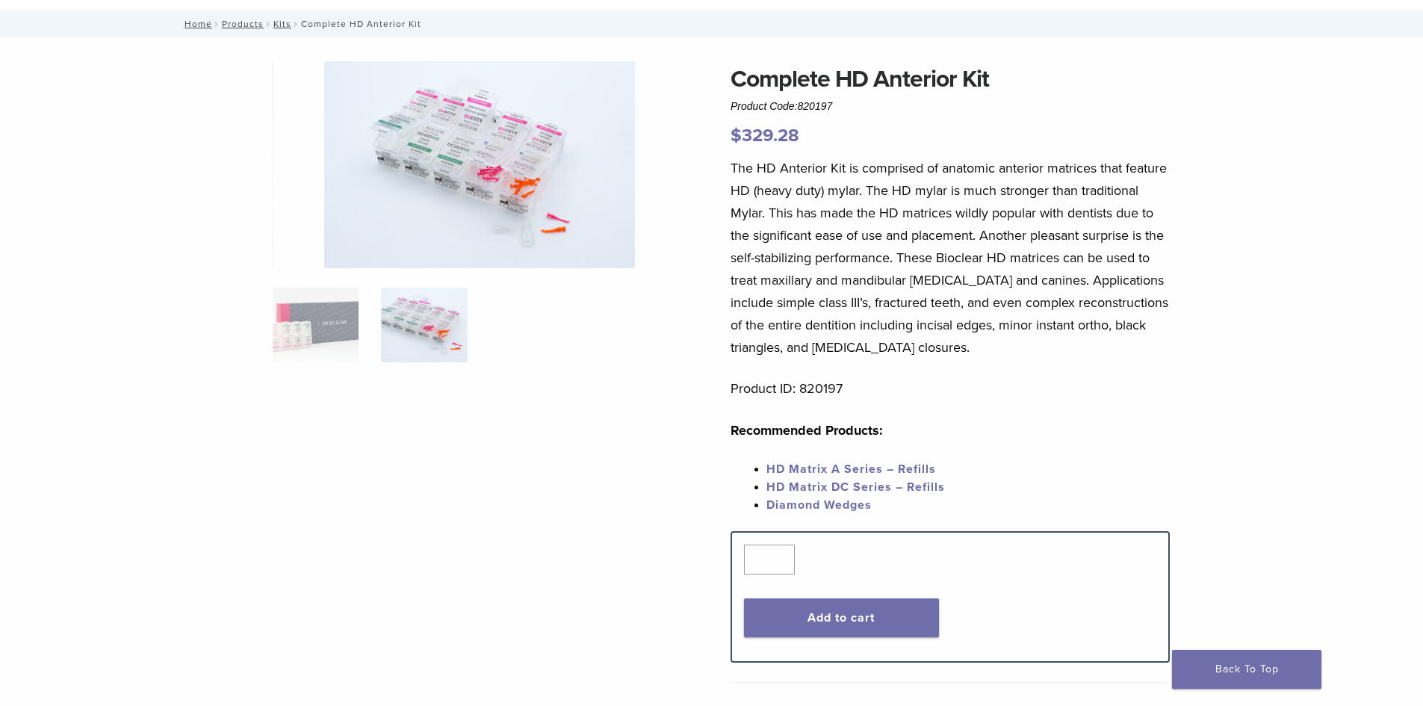
click at [834, 505] on link "Diamond Wedges" at bounding box center [819, 505] width 105 height 15
drag, startPoint x: 833, startPoint y: 468, endPoint x: 844, endPoint y: 388, distance: 81.5
click at [833, 470] on link "HD Matrix A Series – Refills" at bounding box center [852, 469] width 170 height 15
